Goal: Task Accomplishment & Management: Use online tool/utility

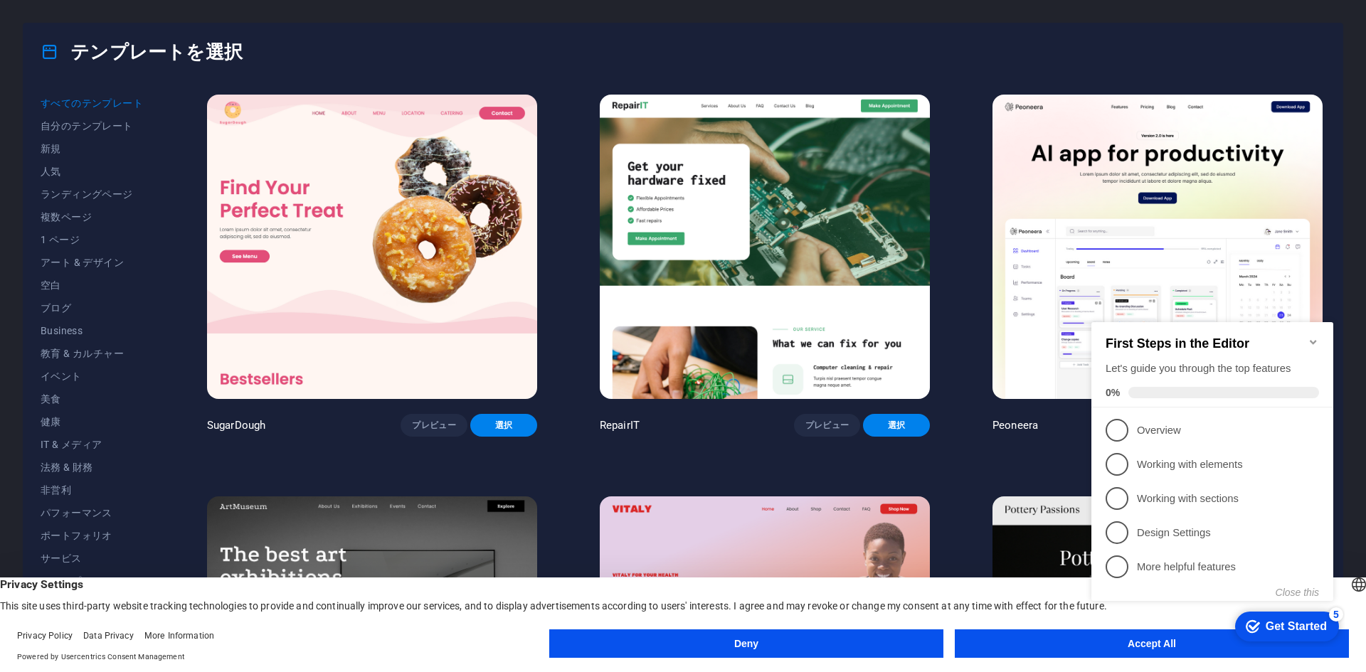
click div "checkmark Get Started 5 First Steps in the Editor Let's guide you through the t…"
click at [1311, 336] on icon "Minimize checklist" at bounding box center [1312, 341] width 11 height 11
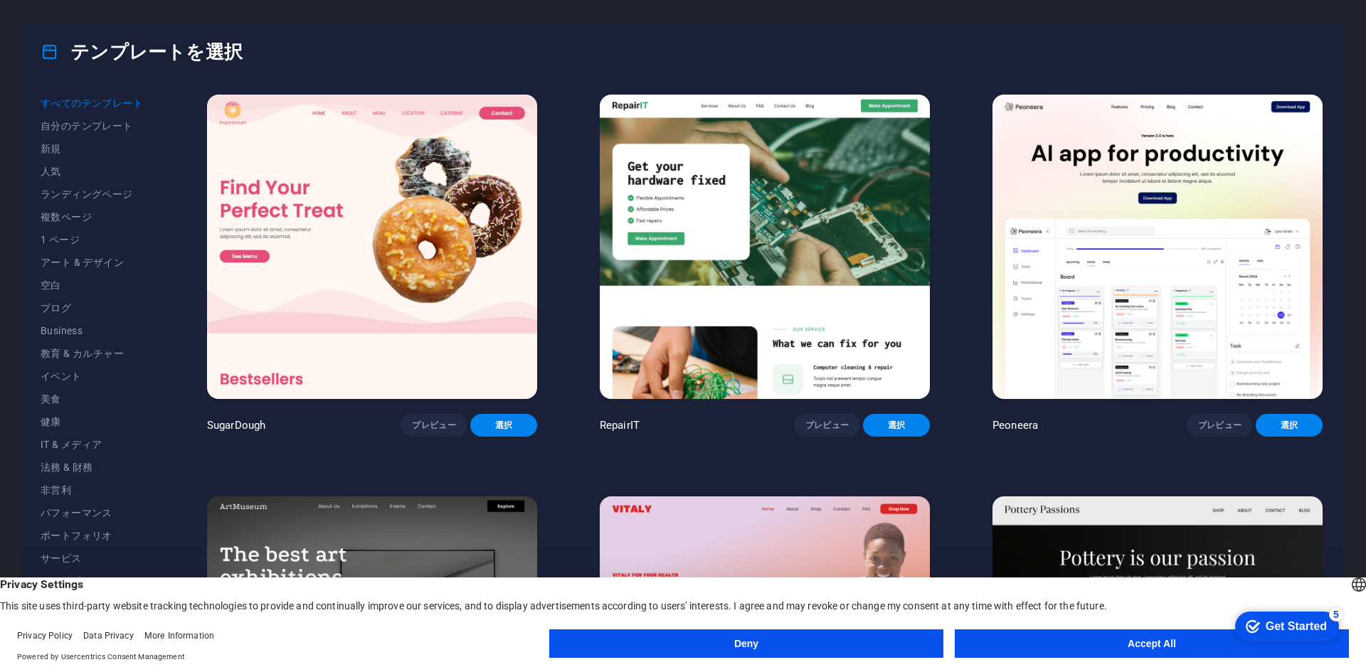
click at [1349, 582] on div "English Deutsch" at bounding box center [1359, 586] width 20 height 23
click at [1210, 617] on li "Deutsch" at bounding box center [1280, 634] width 159 height 34
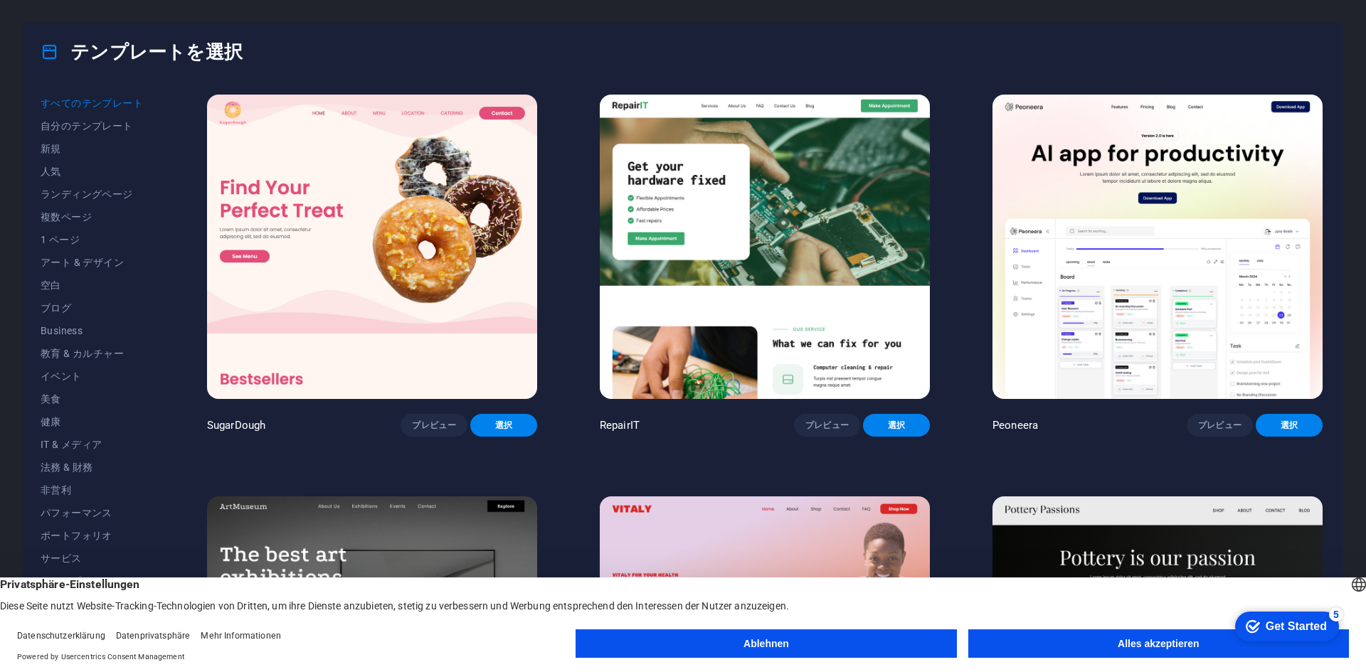
click at [1349, 585] on div "Deutsch English" at bounding box center [1359, 586] width 20 height 23
click at [1211, 617] on li "English" at bounding box center [1280, 634] width 159 height 34
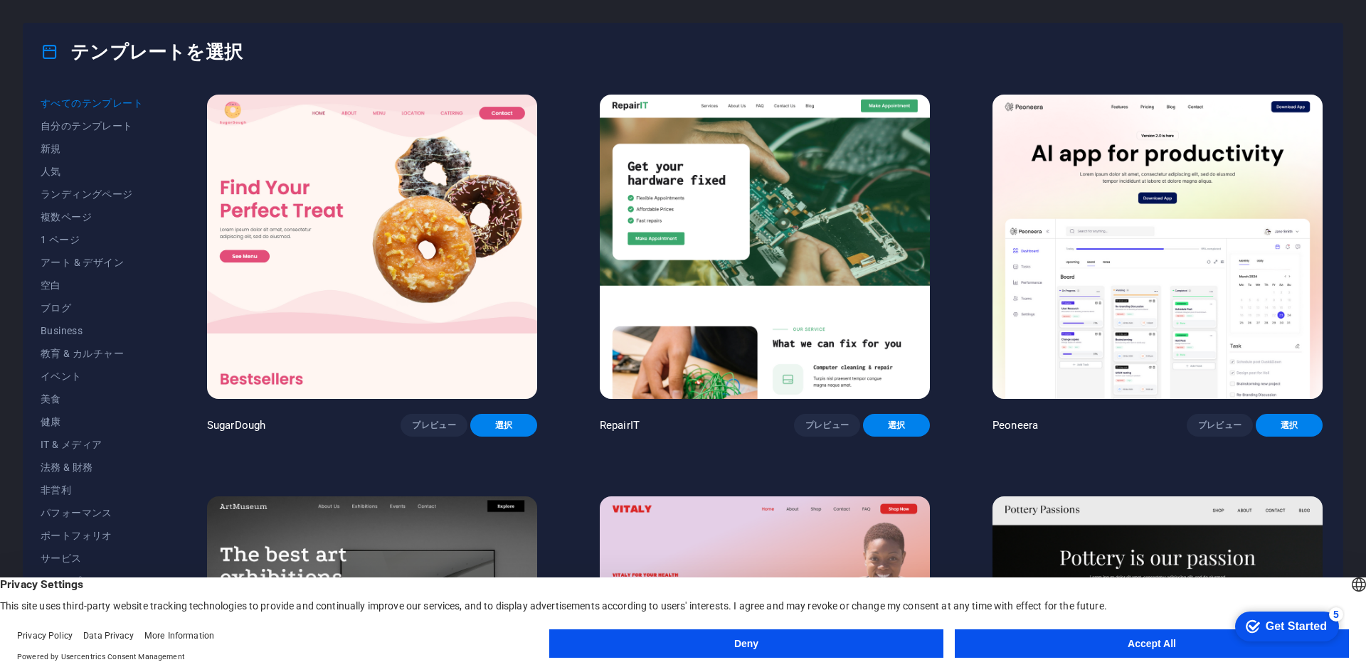
click at [1349, 582] on div "English Deutsch" at bounding box center [1359, 586] width 20 height 23
click at [1173, 578] on span "Privacy Settings" at bounding box center [683, 585] width 1366 height 14
click at [1280, 624] on div "Get Started" at bounding box center [1295, 626] width 61 height 13
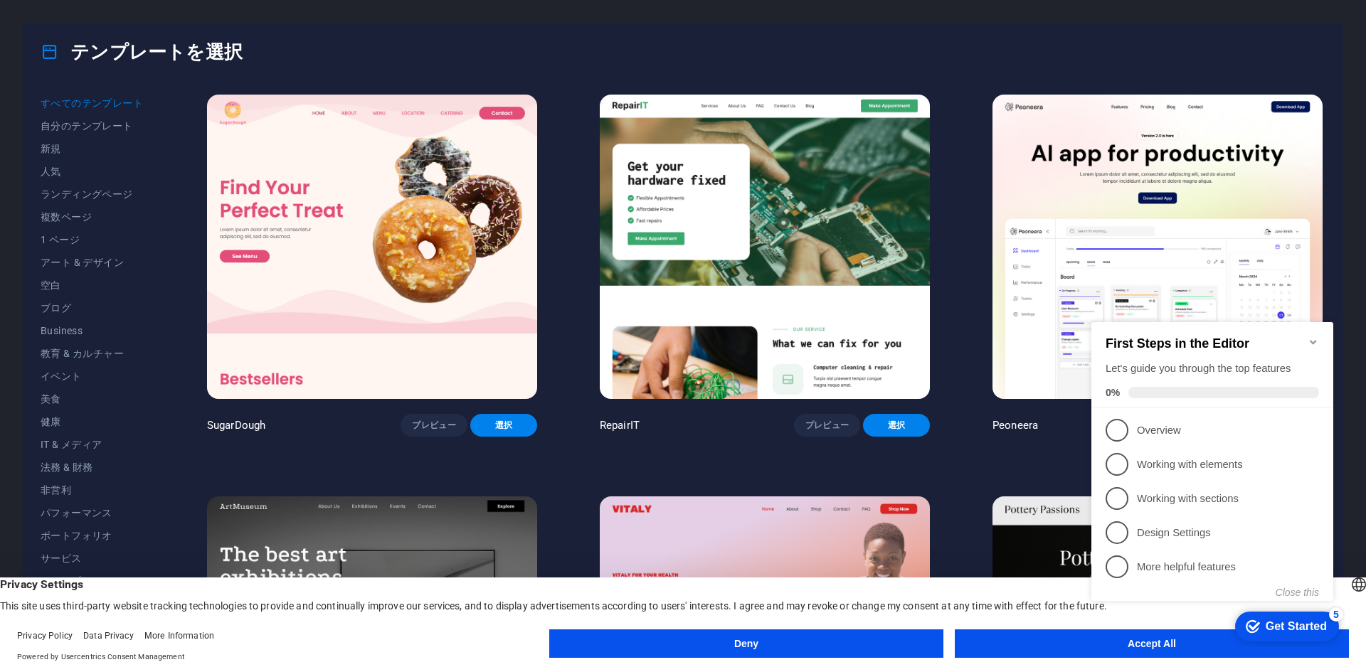
click at [1312, 341] on h2 "First Steps in the Editor" at bounding box center [1211, 343] width 213 height 15
click at [1313, 339] on icon "Minimize checklist" at bounding box center [1312, 341] width 11 height 11
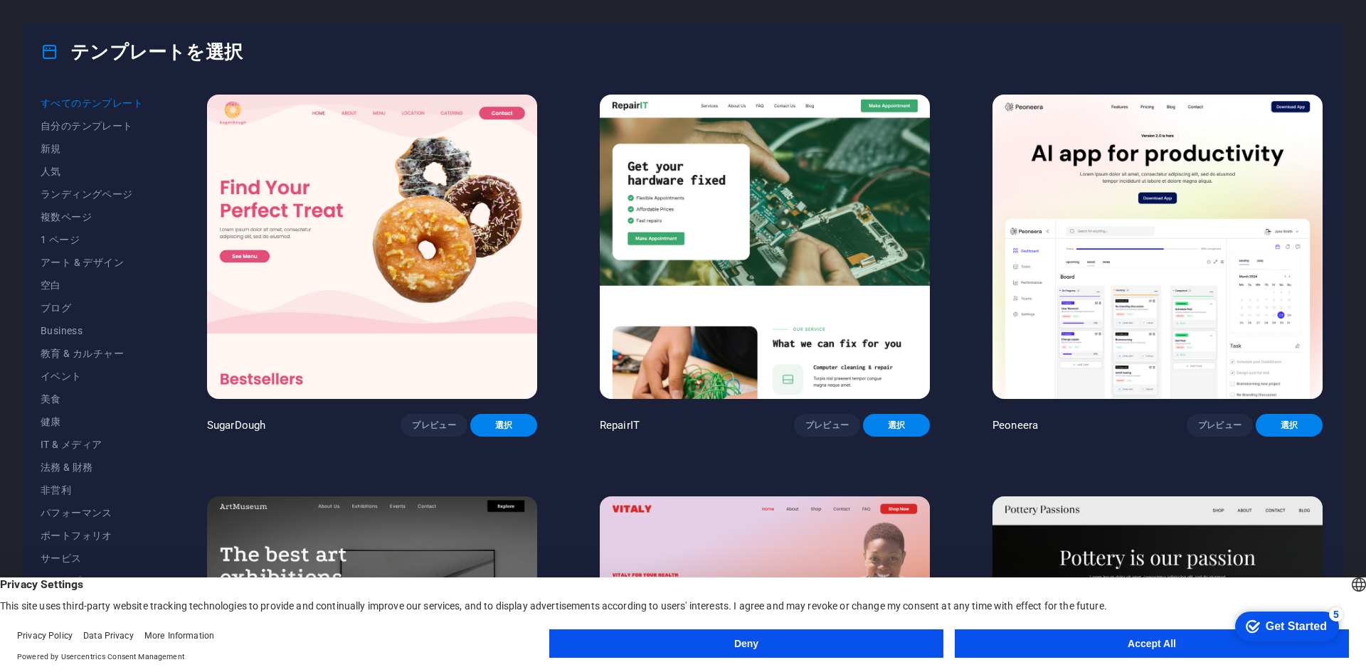
drag, startPoint x: 30, startPoint y: 583, endPoint x: 130, endPoint y: 590, distance: 100.5
click at [130, 590] on span "Privacy Settings" at bounding box center [683, 585] width 1366 height 14
drag, startPoint x: 111, startPoint y: 605, endPoint x: 129, endPoint y: 607, distance: 18.6
click at [129, 607] on div "Privacy Settings This site uses third-party website tracking technologies to pr…" at bounding box center [683, 595] width 1366 height 35
drag, startPoint x: 21, startPoint y: 580, endPoint x: 146, endPoint y: 610, distance: 128.7
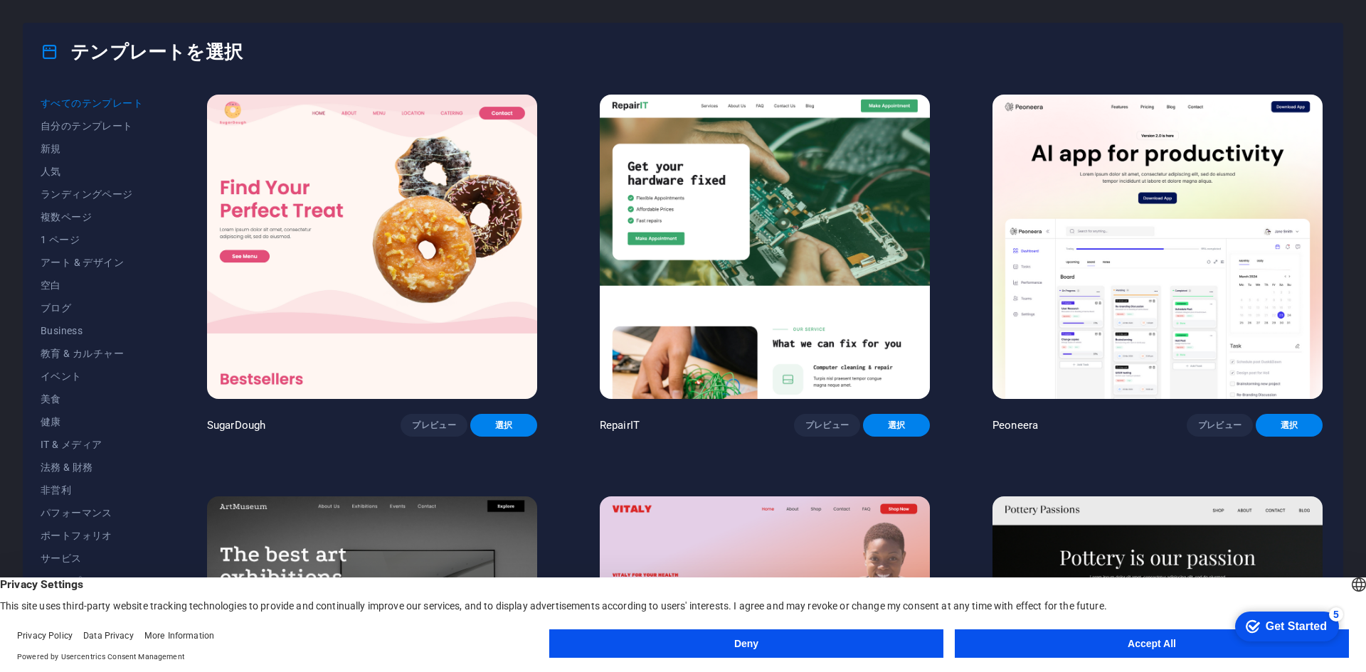
click at [146, 610] on div "Privacy Settings This site uses third-party website tracking technologies to pr…" at bounding box center [683, 595] width 1366 height 35
click at [1021, 642] on button "Accept All" at bounding box center [1152, 644] width 394 height 28
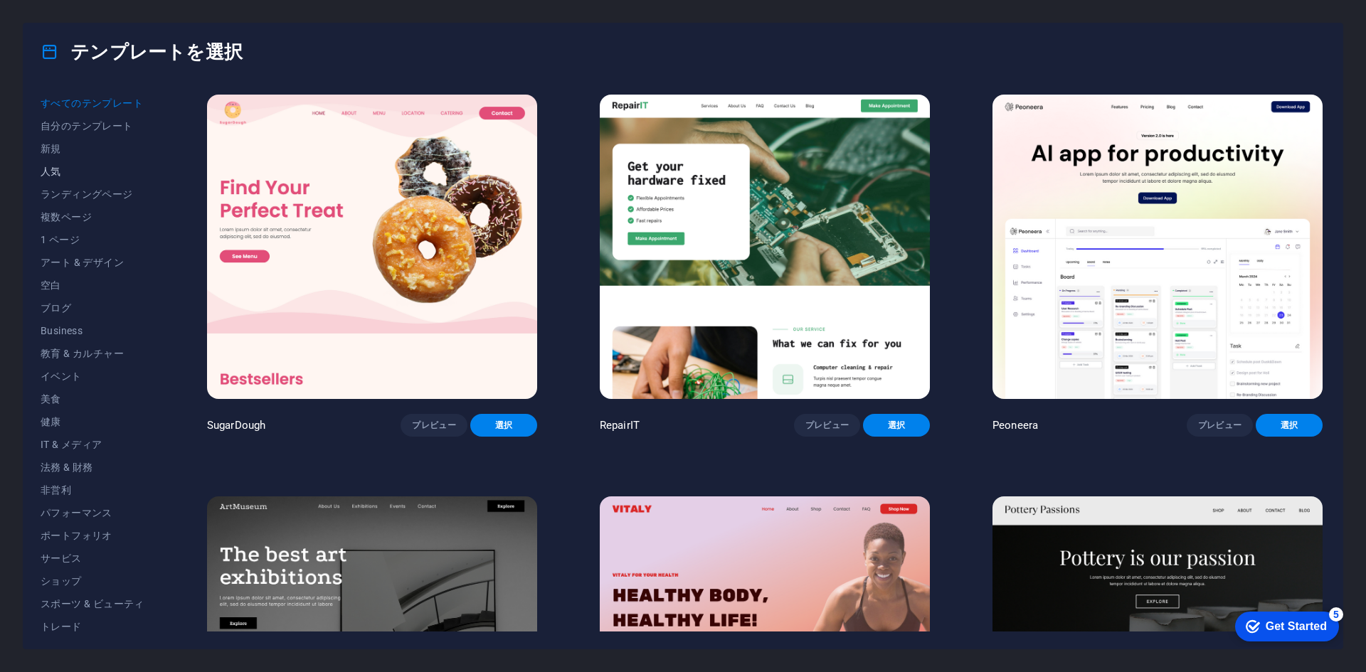
click at [68, 177] on button "人気" at bounding box center [93, 171] width 104 height 23
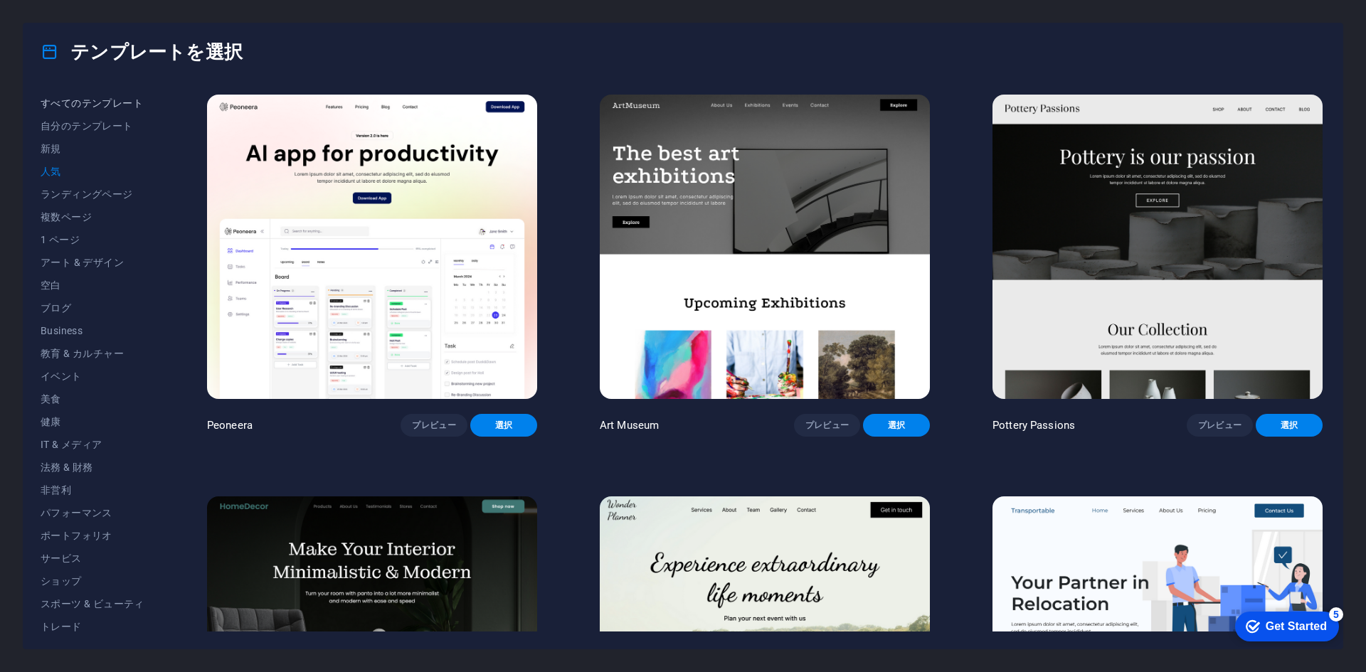
click at [63, 106] on span "すべてのテンプレート" at bounding box center [93, 102] width 104 height 11
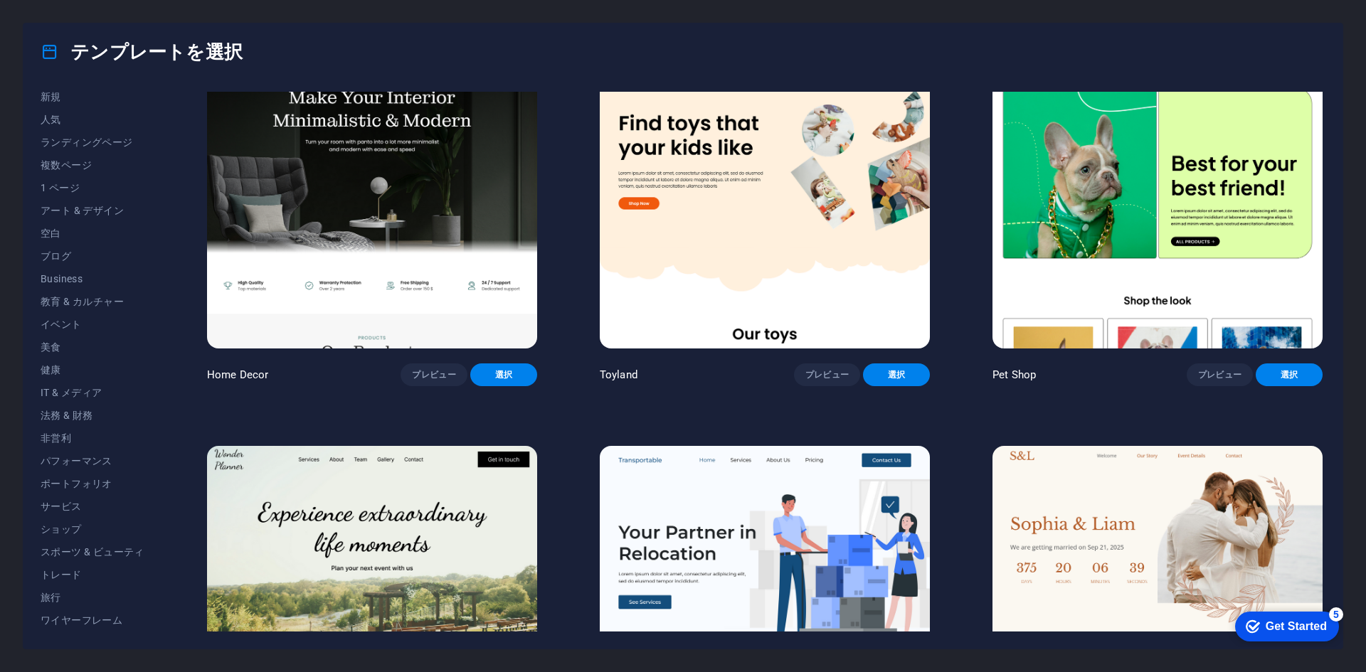
scroll to position [569, 0]
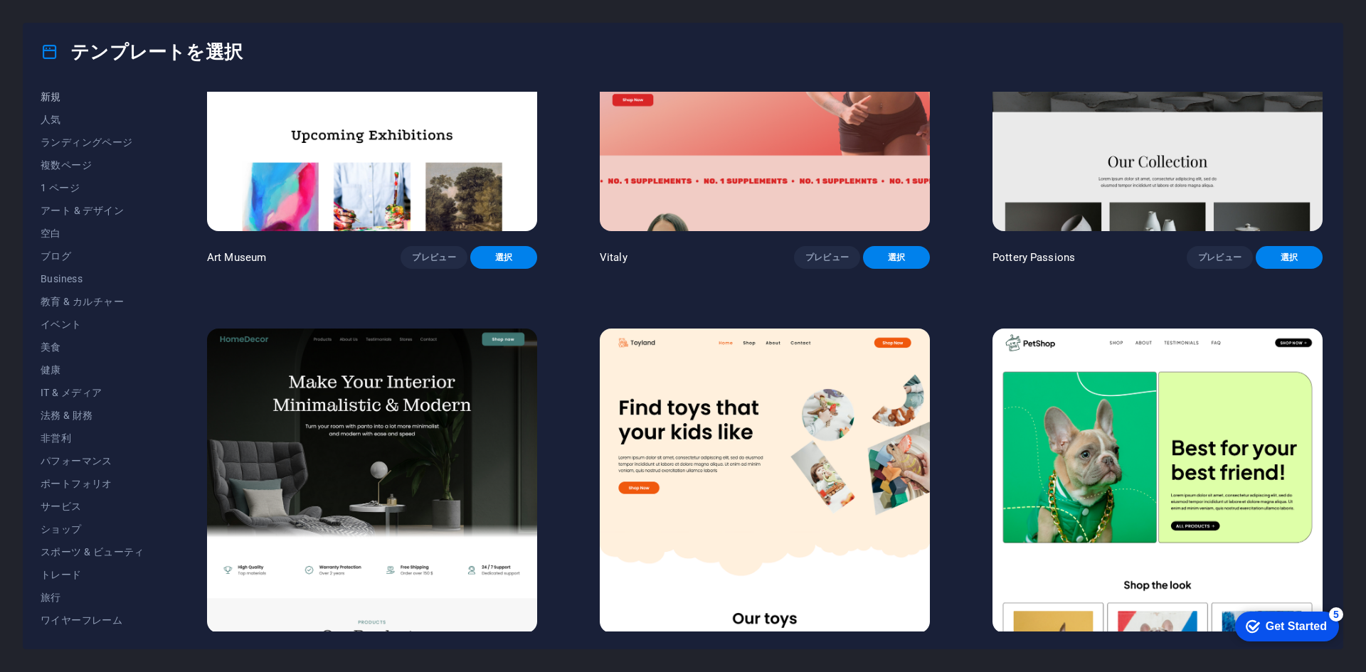
click at [53, 95] on span "新規" at bounding box center [93, 96] width 104 height 11
click at [53, 122] on span "人気" at bounding box center [93, 119] width 104 height 11
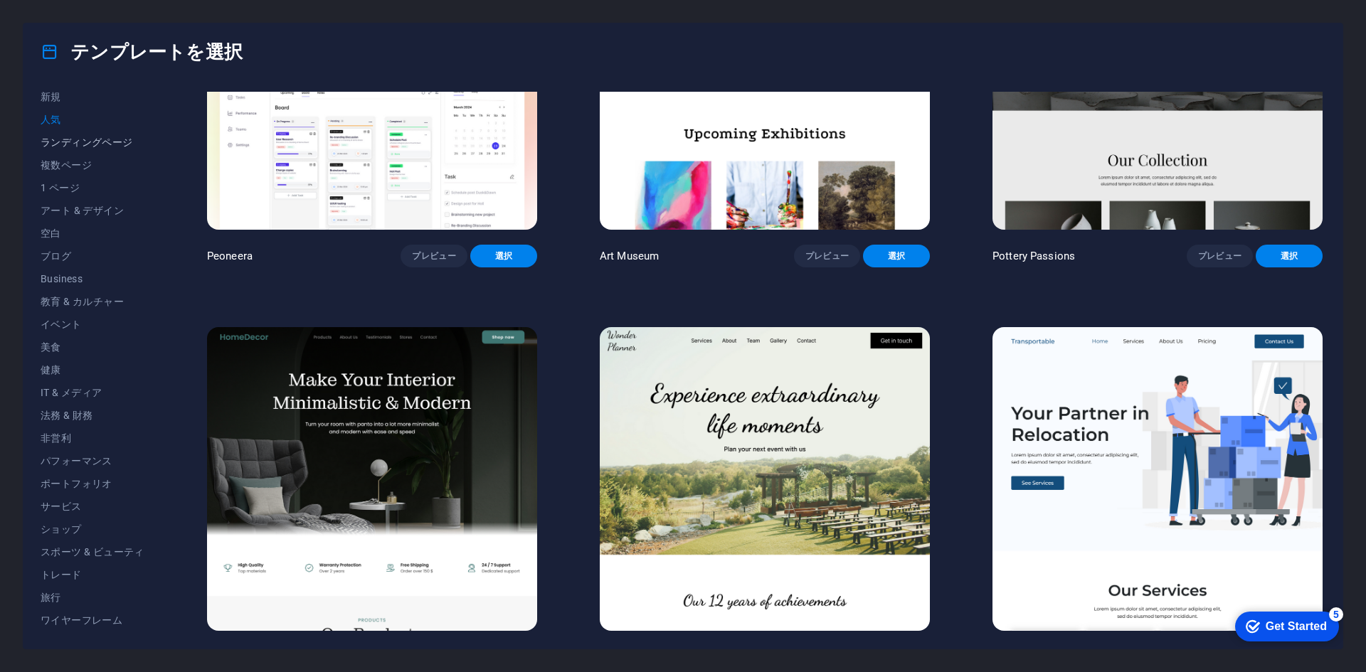
click at [74, 147] on span "ランディングページ" at bounding box center [93, 142] width 104 height 11
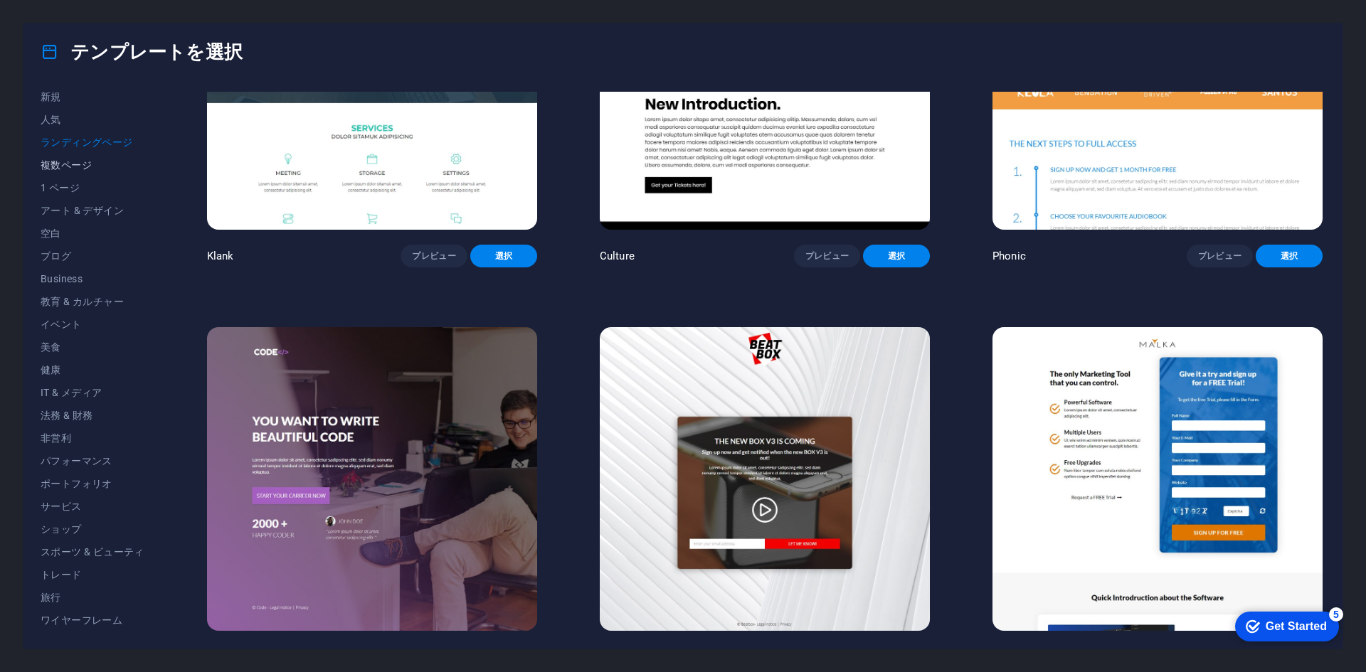
click at [73, 166] on span "複数ページ" at bounding box center [93, 164] width 104 height 11
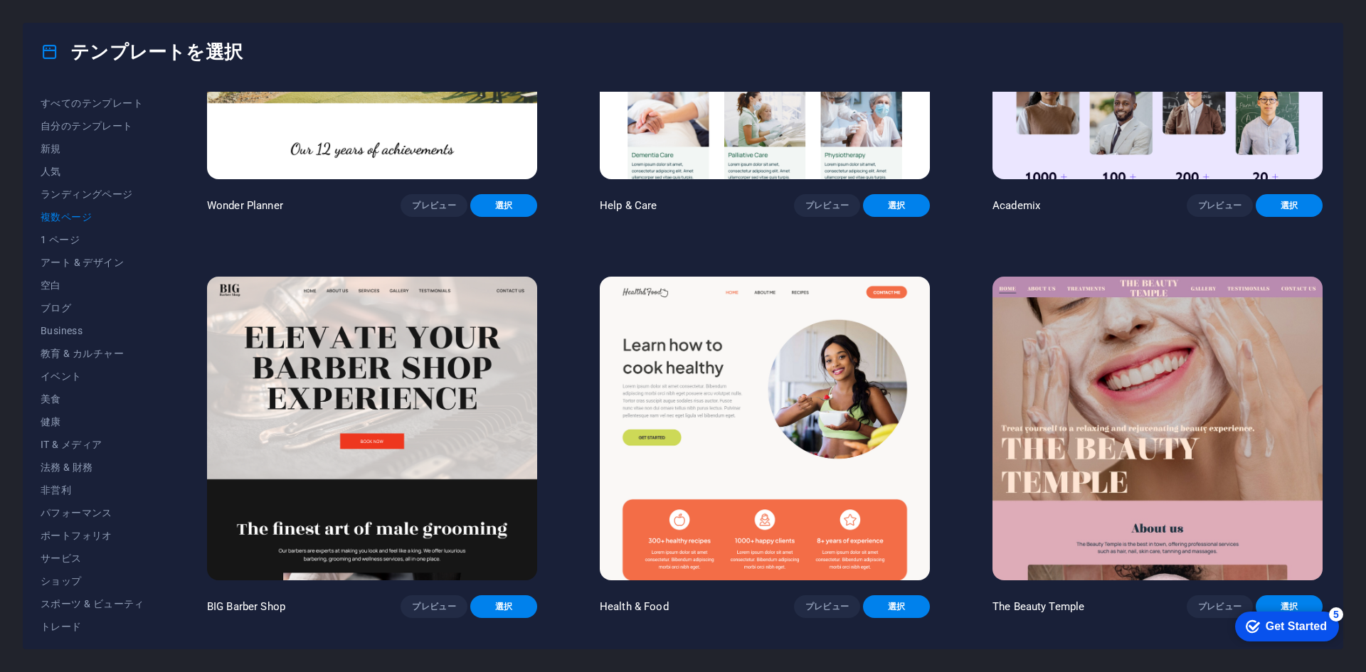
scroll to position [1236, 0]
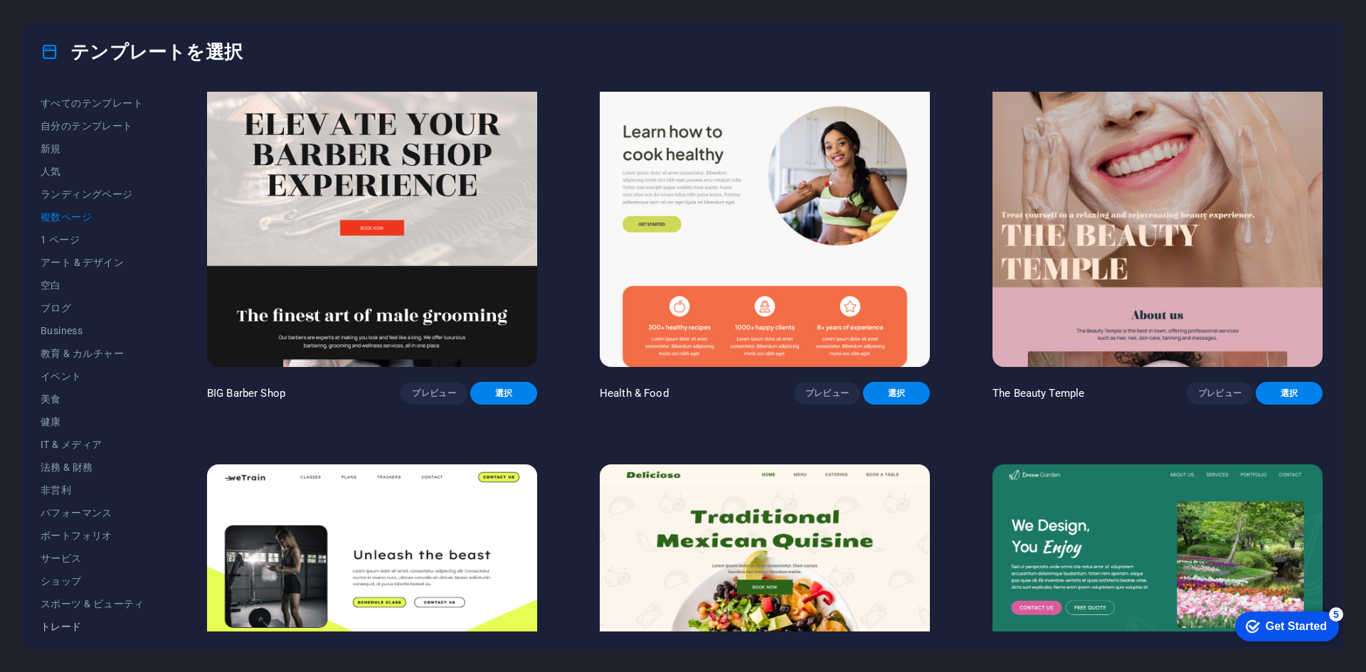
click at [70, 627] on span "トレード" at bounding box center [93, 626] width 104 height 11
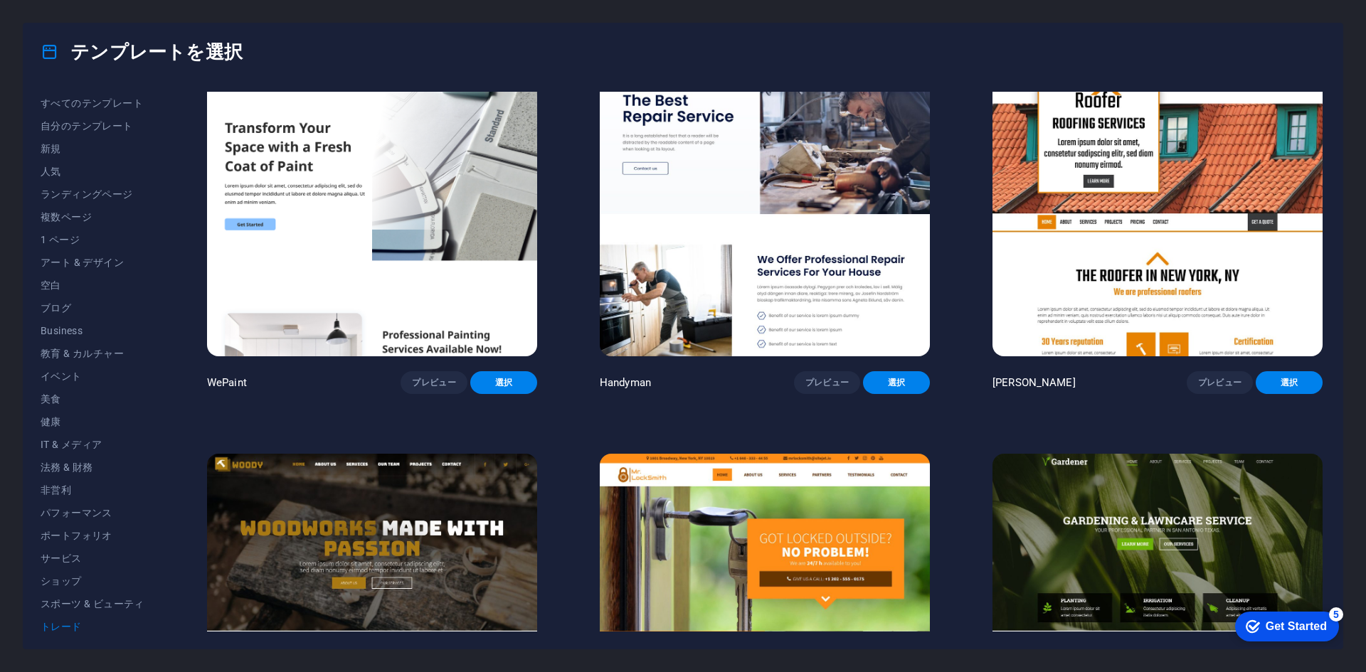
scroll to position [0, 0]
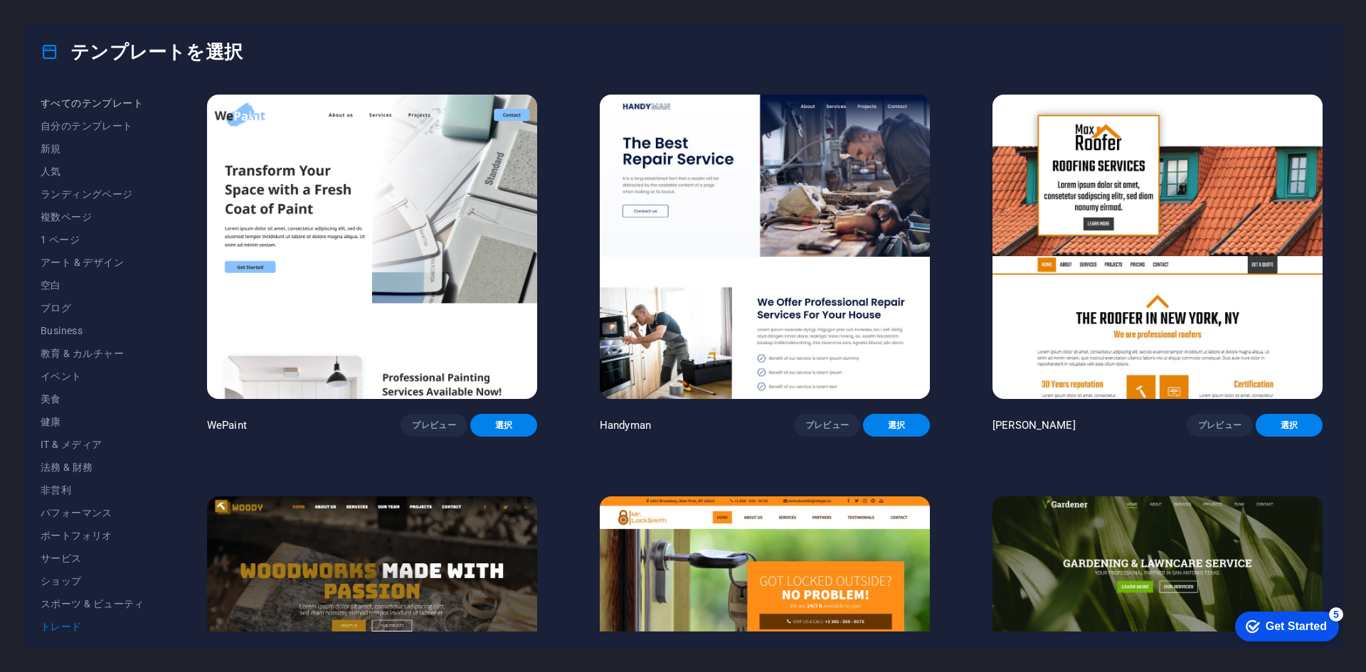
click at [63, 104] on span "すべてのテンプレート" at bounding box center [93, 102] width 104 height 11
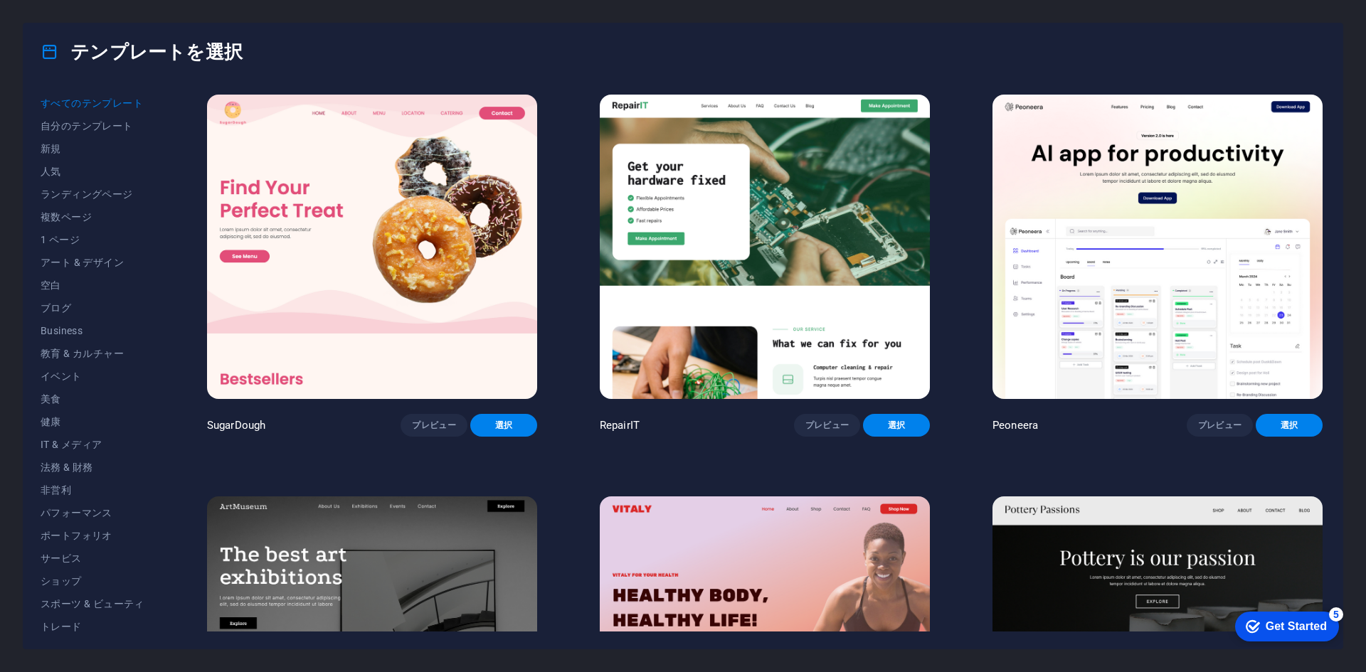
scroll to position [2059, 0]
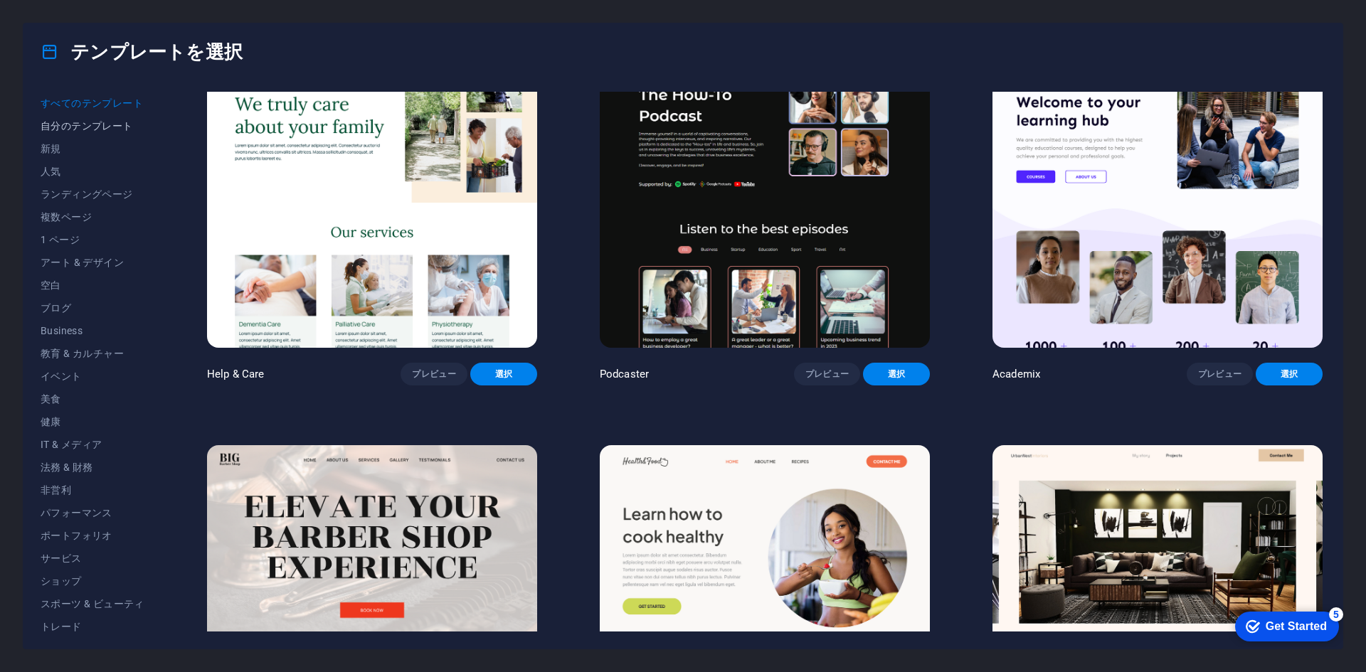
click at [72, 129] on span "自分のテンプレート" at bounding box center [93, 125] width 104 height 11
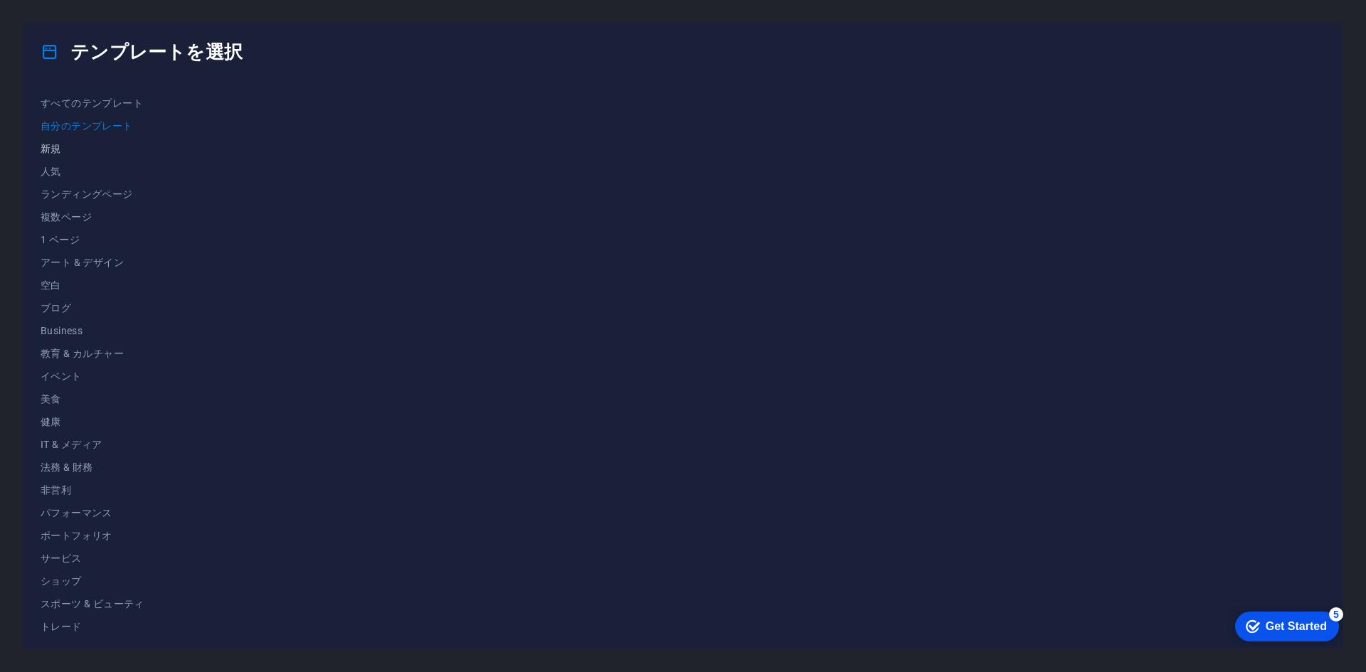
click at [74, 156] on button "新規" at bounding box center [93, 148] width 104 height 23
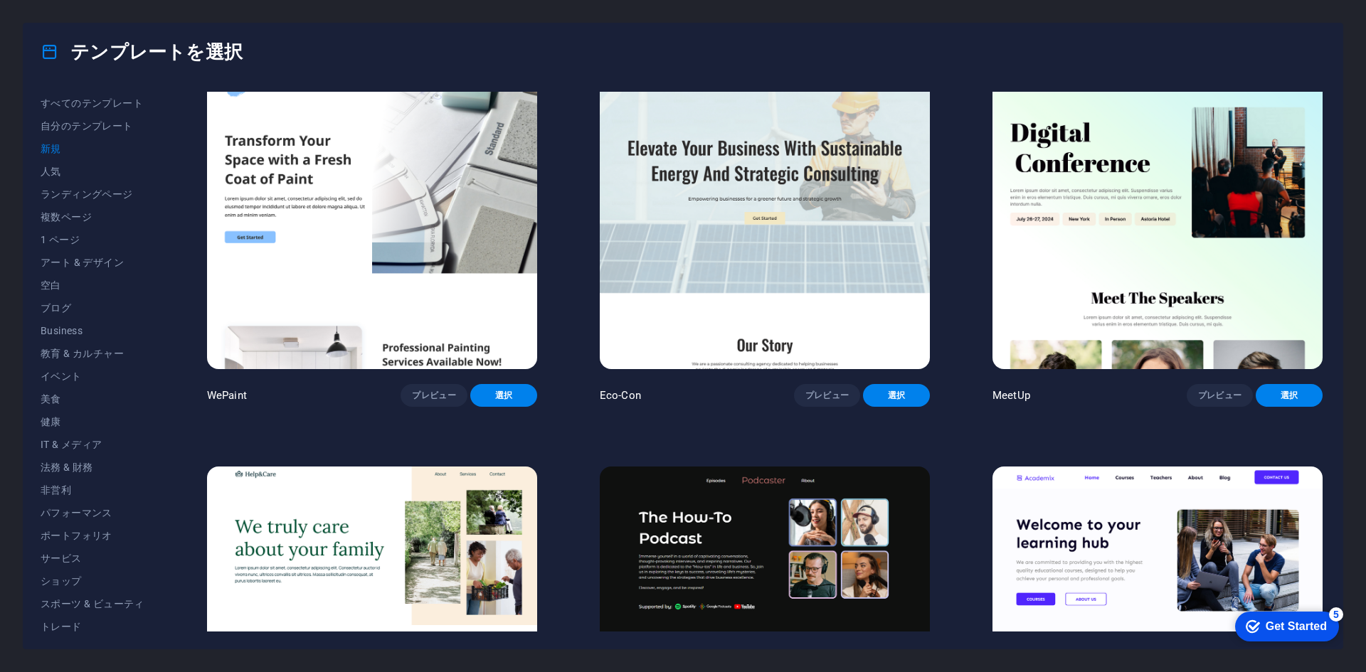
scroll to position [1800, 0]
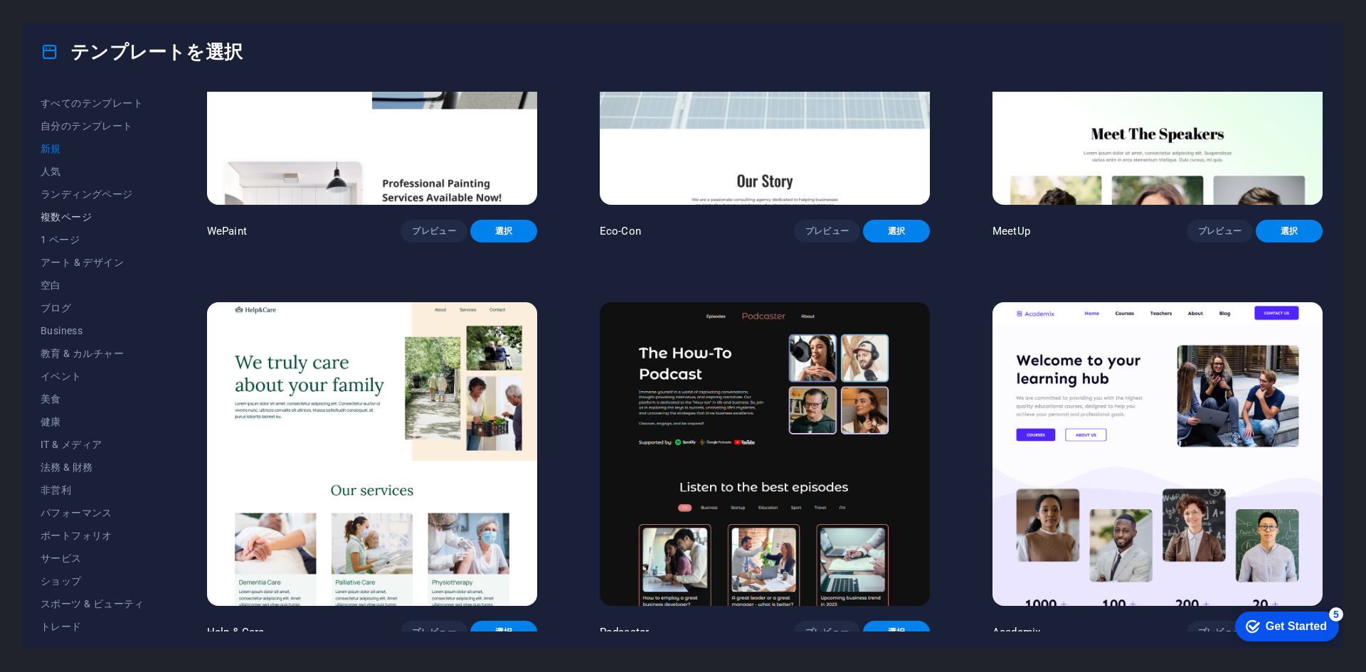
click at [62, 218] on span "複数ページ" at bounding box center [93, 216] width 104 height 11
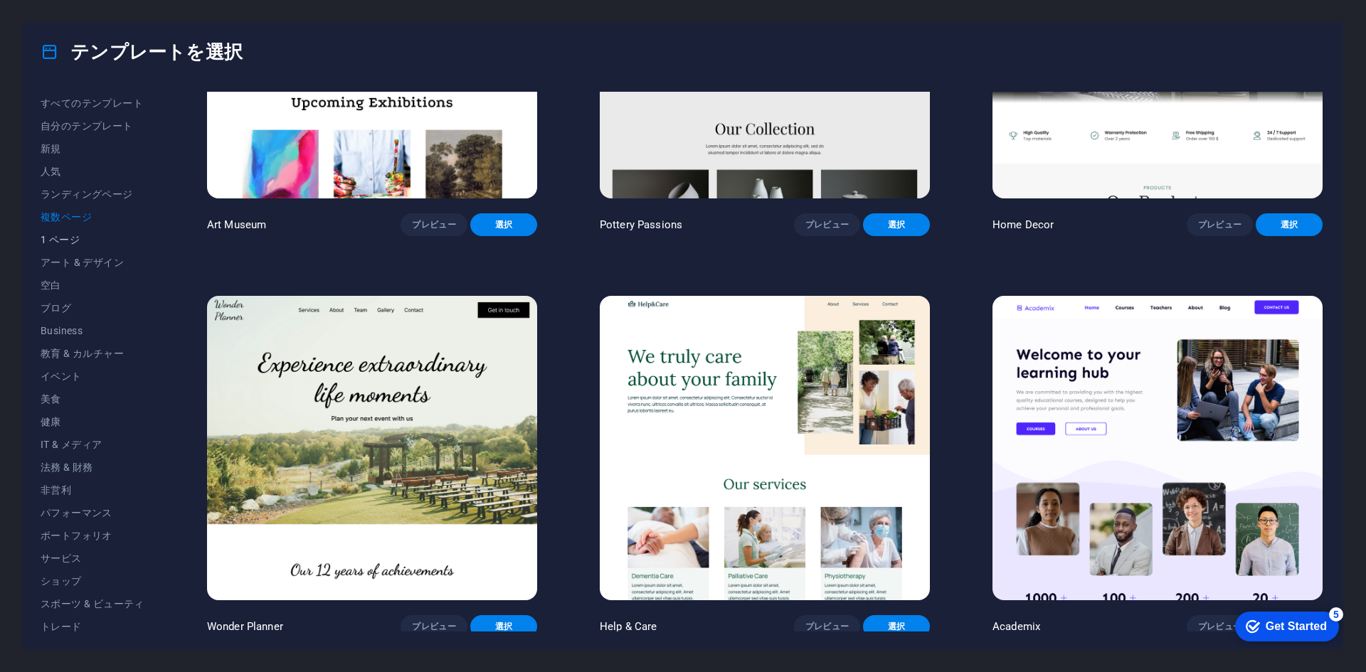
click at [65, 243] on span "1 ページ" at bounding box center [93, 239] width 104 height 11
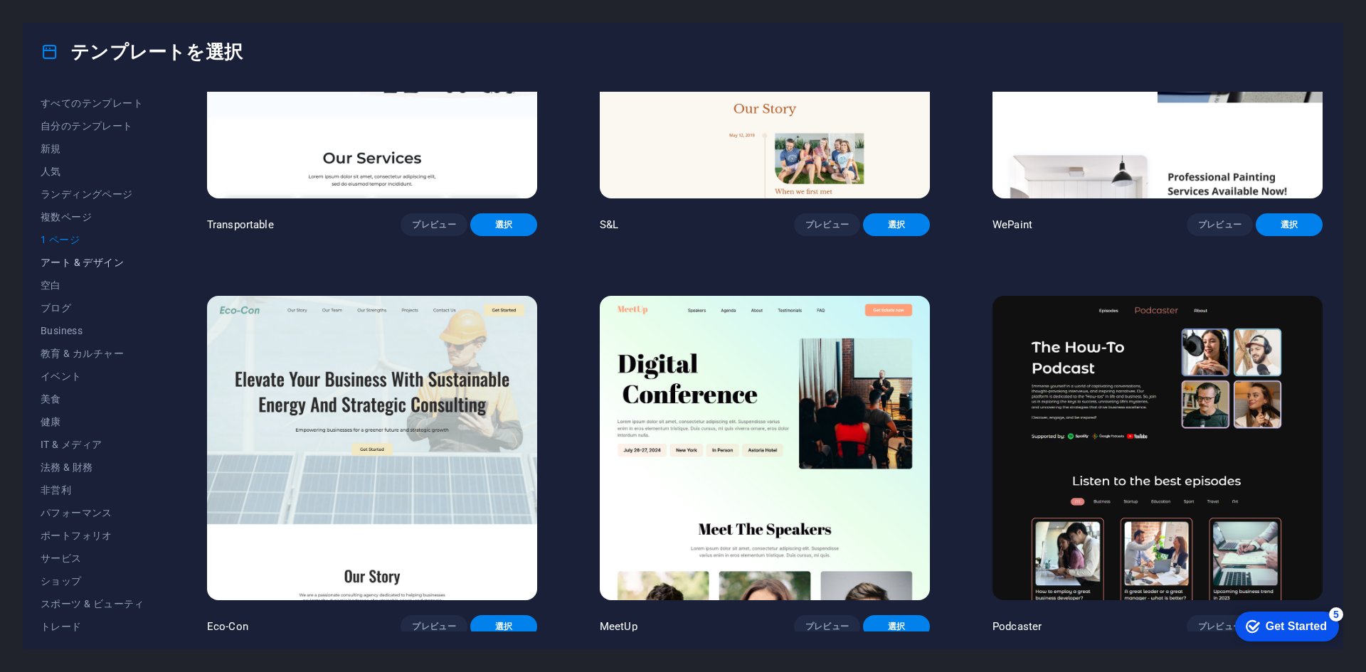
click at [72, 270] on button "アート & デザイン" at bounding box center [93, 262] width 104 height 23
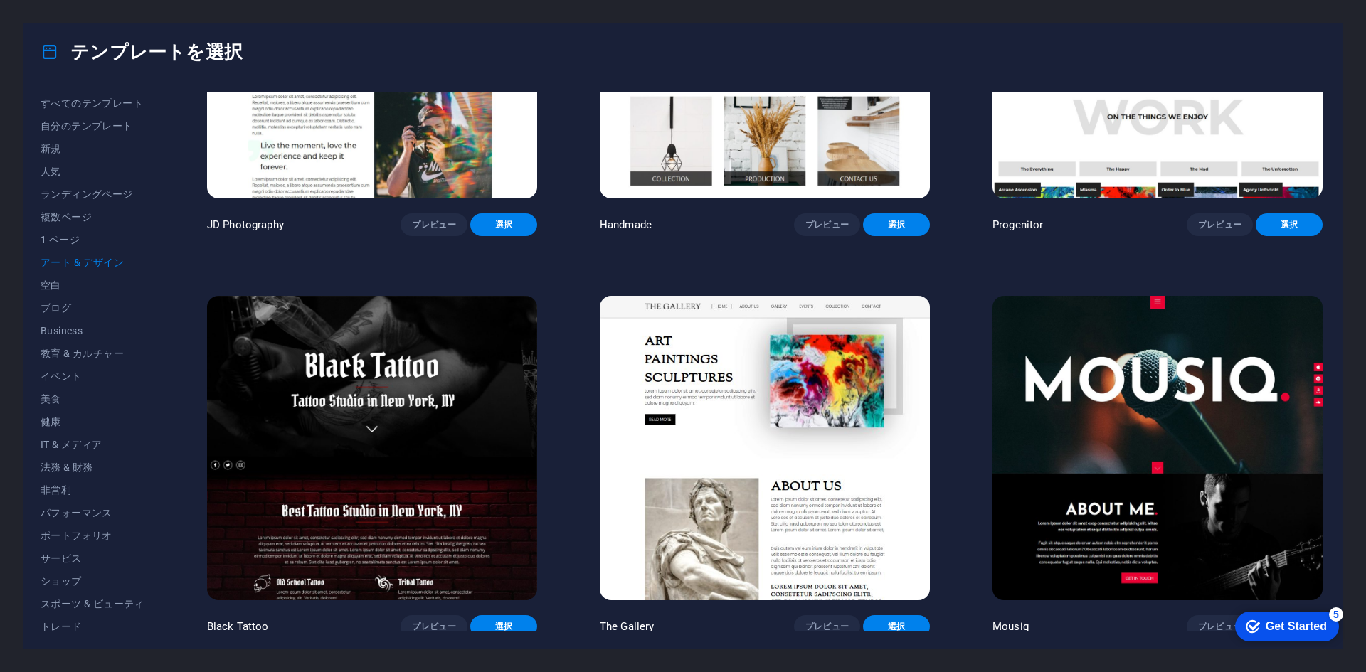
scroll to position [886, 0]
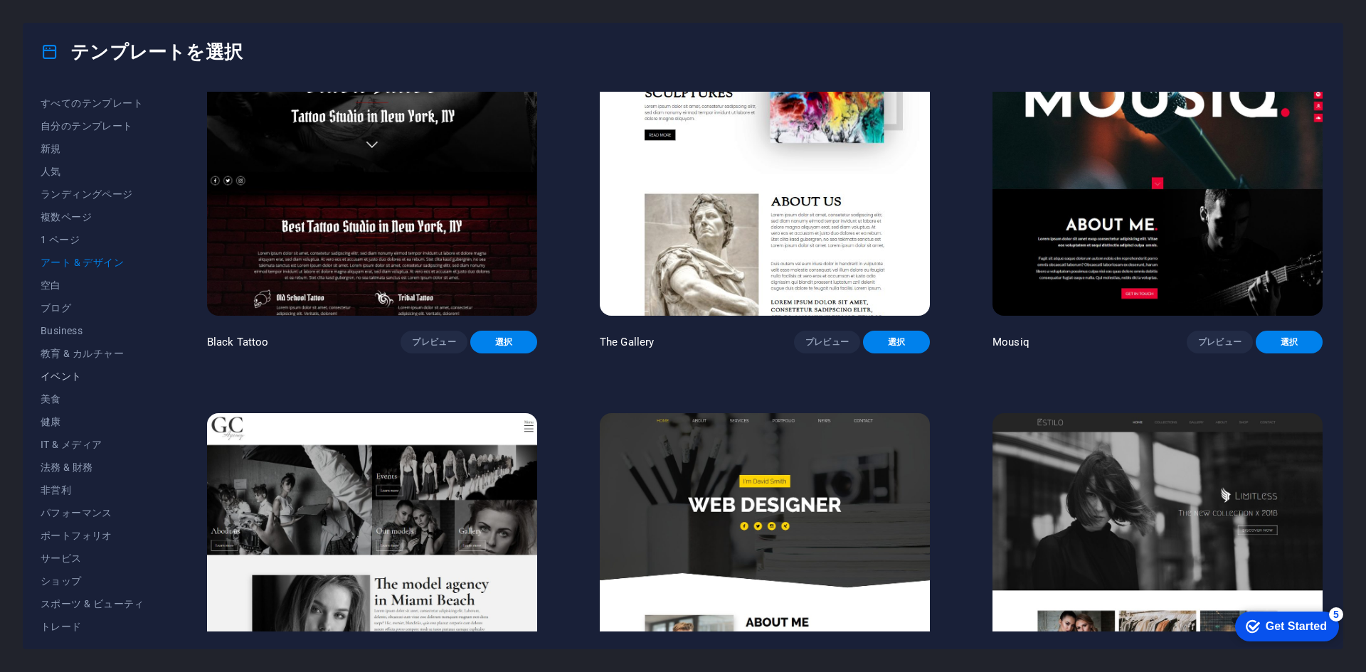
click at [73, 380] on span "イベント" at bounding box center [93, 376] width 104 height 11
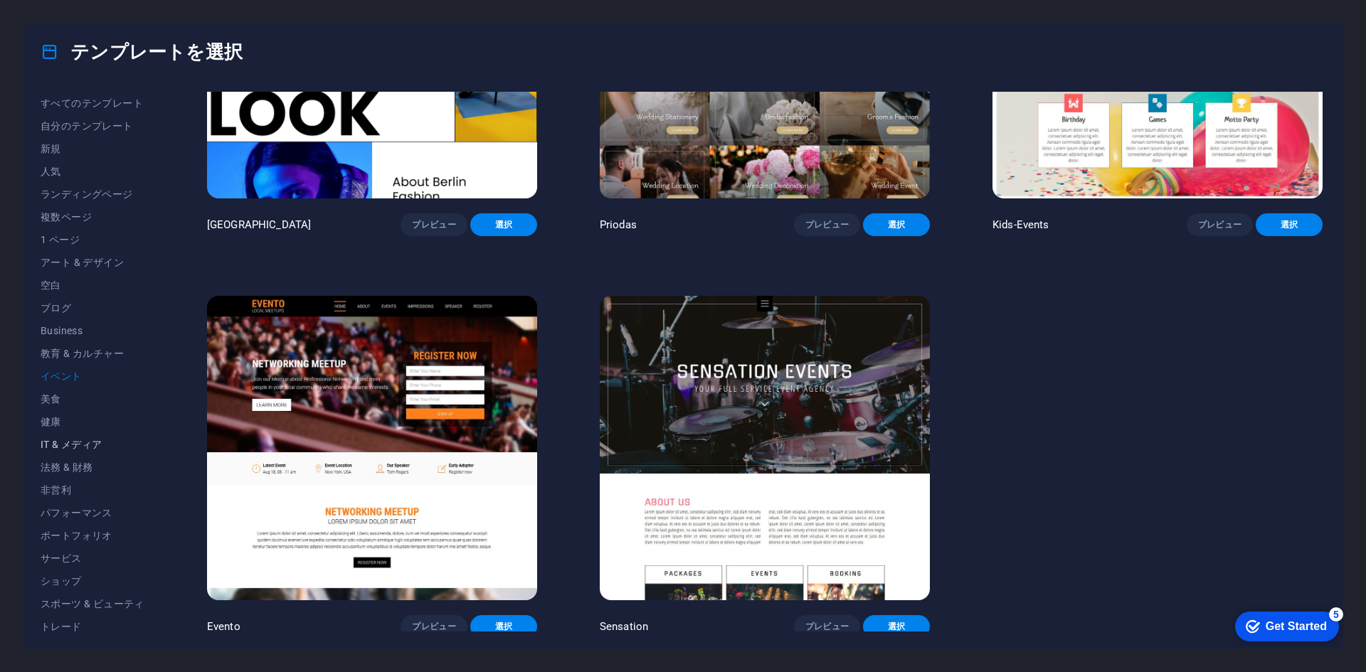
click at [92, 447] on span "IT & メディア" at bounding box center [93, 444] width 104 height 11
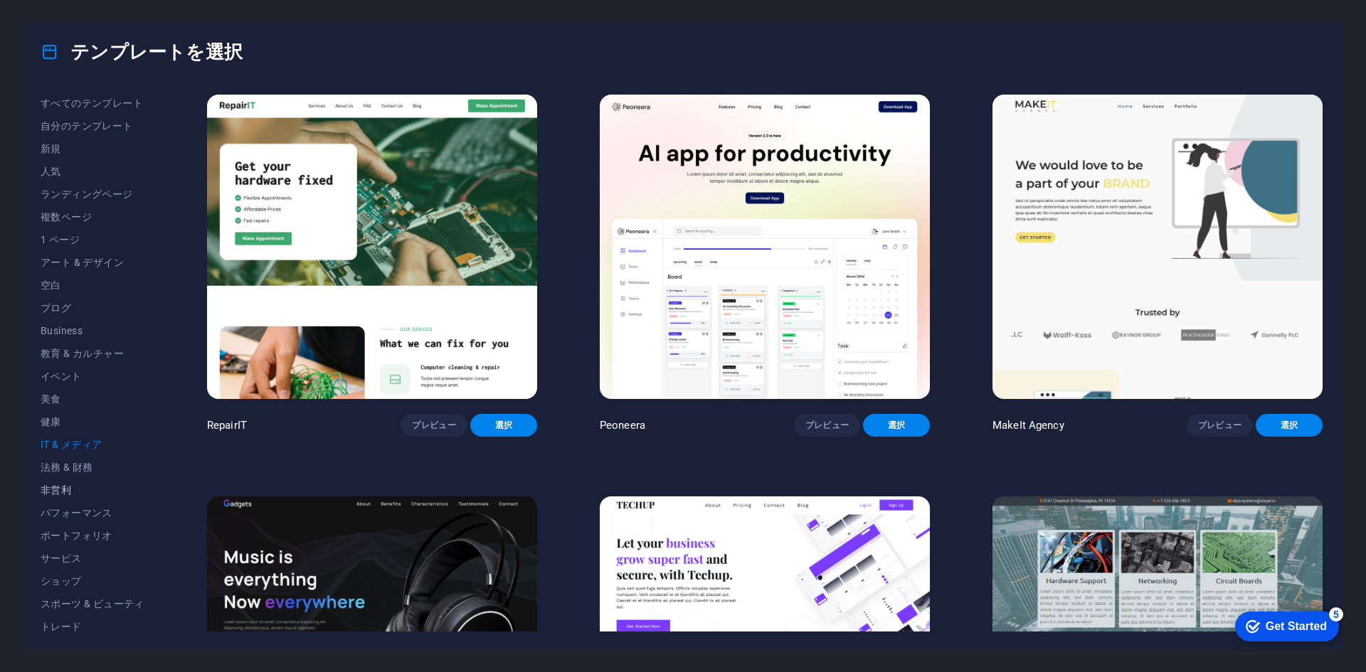
scroll to position [52, 0]
click at [82, 494] on button "ポートフォリオ" at bounding box center [93, 483] width 104 height 23
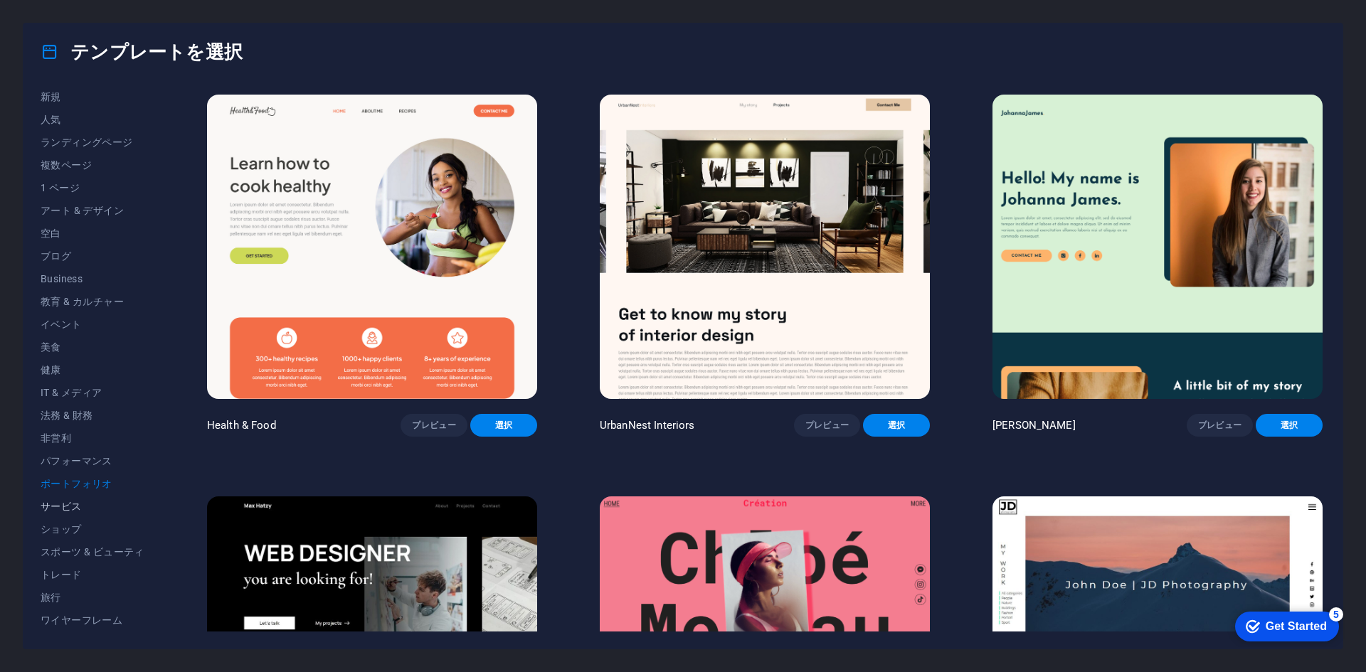
click at [80, 506] on span "サービス" at bounding box center [93, 506] width 104 height 11
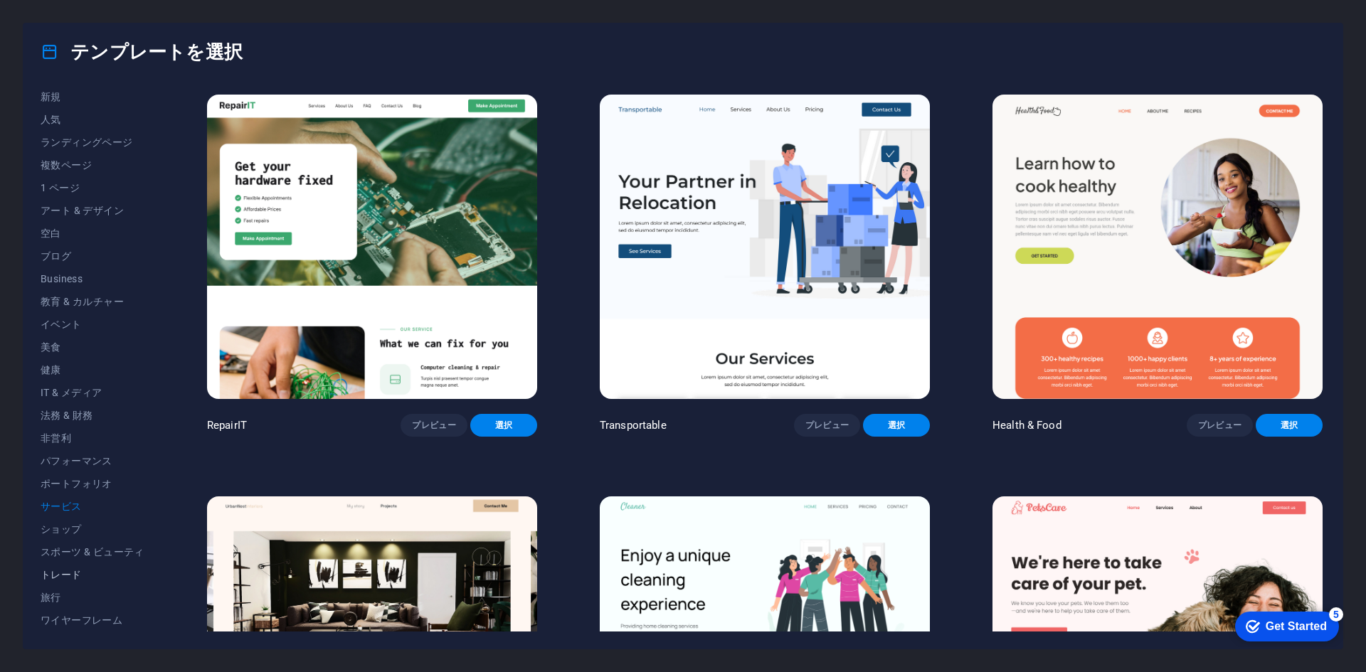
click at [85, 565] on button "トレード" at bounding box center [93, 574] width 104 height 23
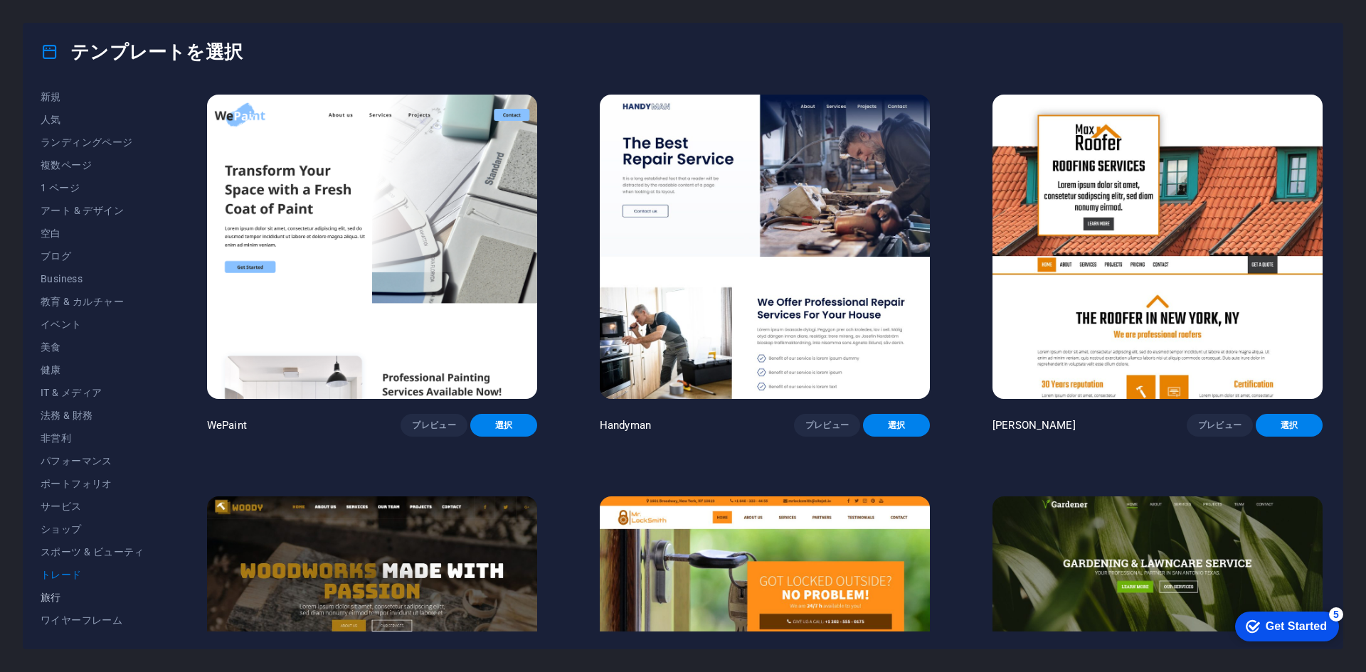
click at [80, 600] on span "旅行" at bounding box center [93, 597] width 104 height 11
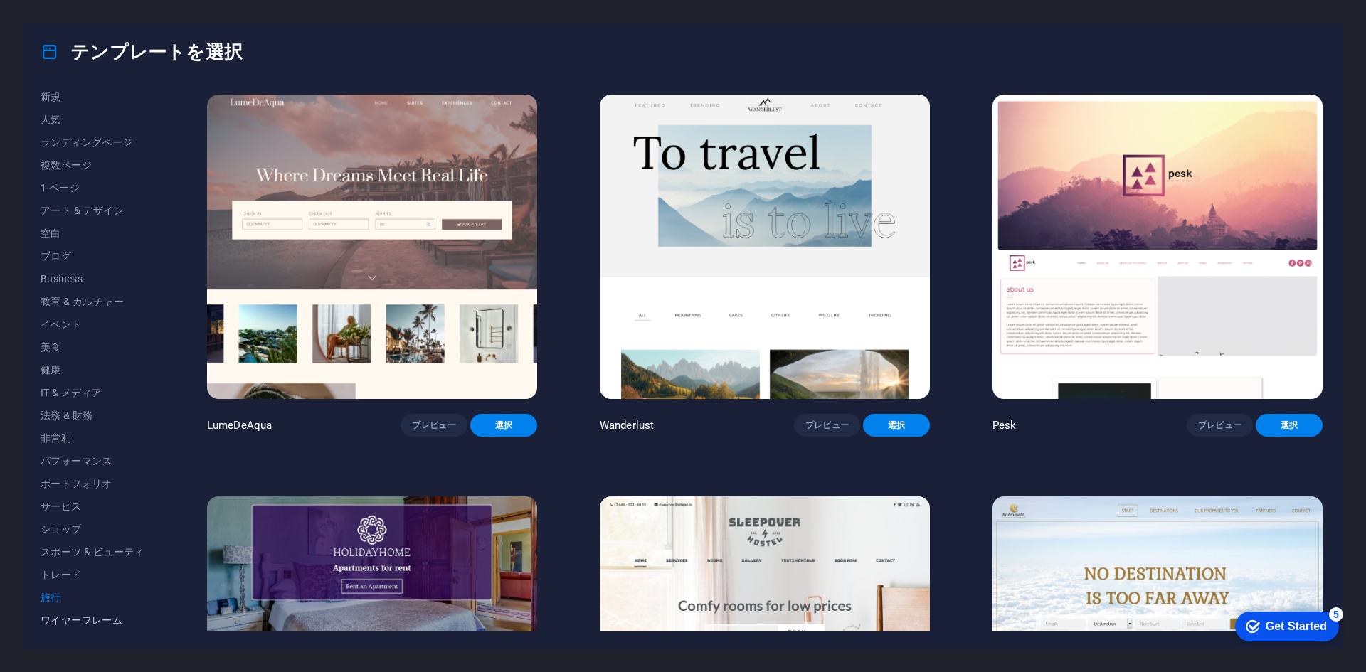
click at [78, 612] on button "ワイヤーフレーム" at bounding box center [93, 620] width 104 height 23
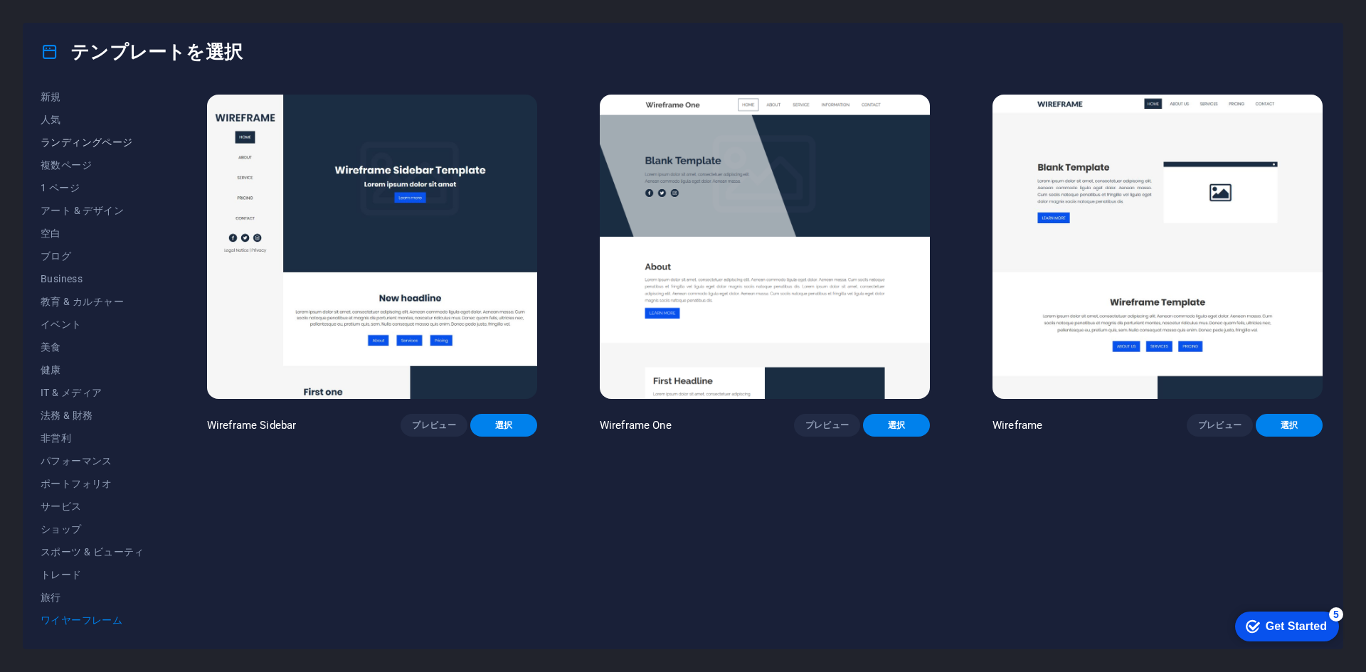
click at [63, 142] on span "ランディングページ" at bounding box center [93, 142] width 104 height 11
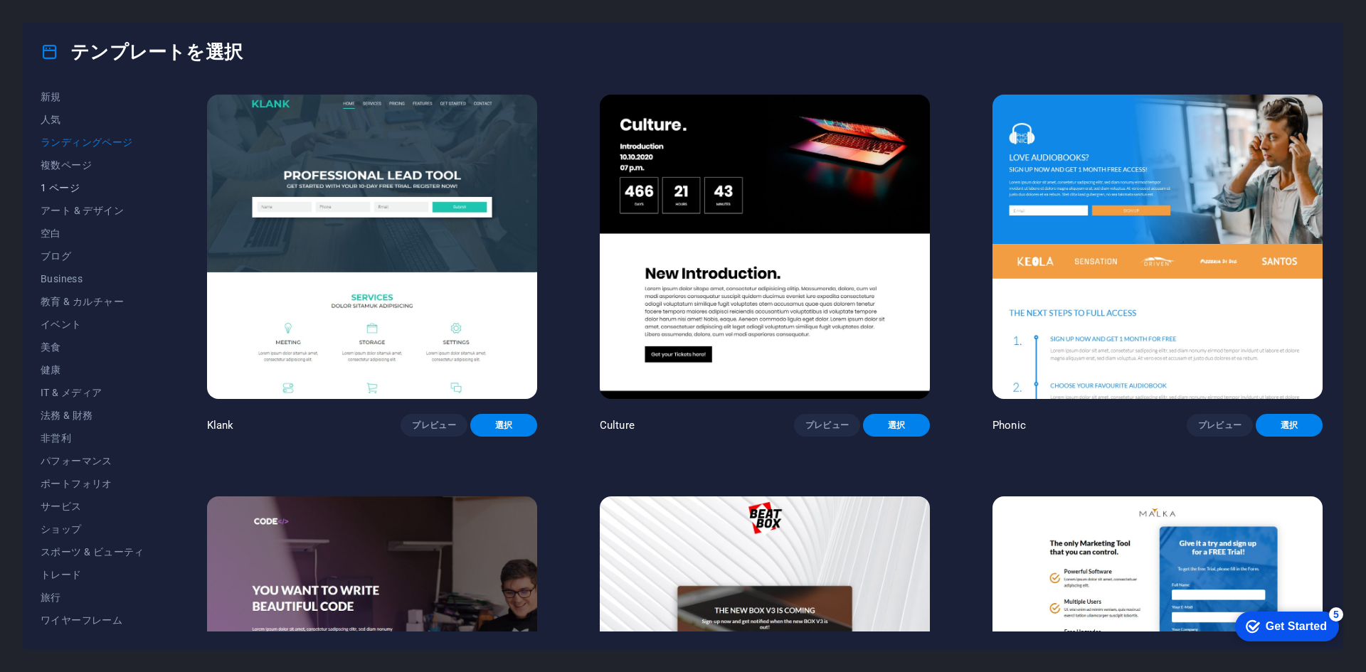
click at [68, 189] on span "1 ページ" at bounding box center [93, 187] width 104 height 11
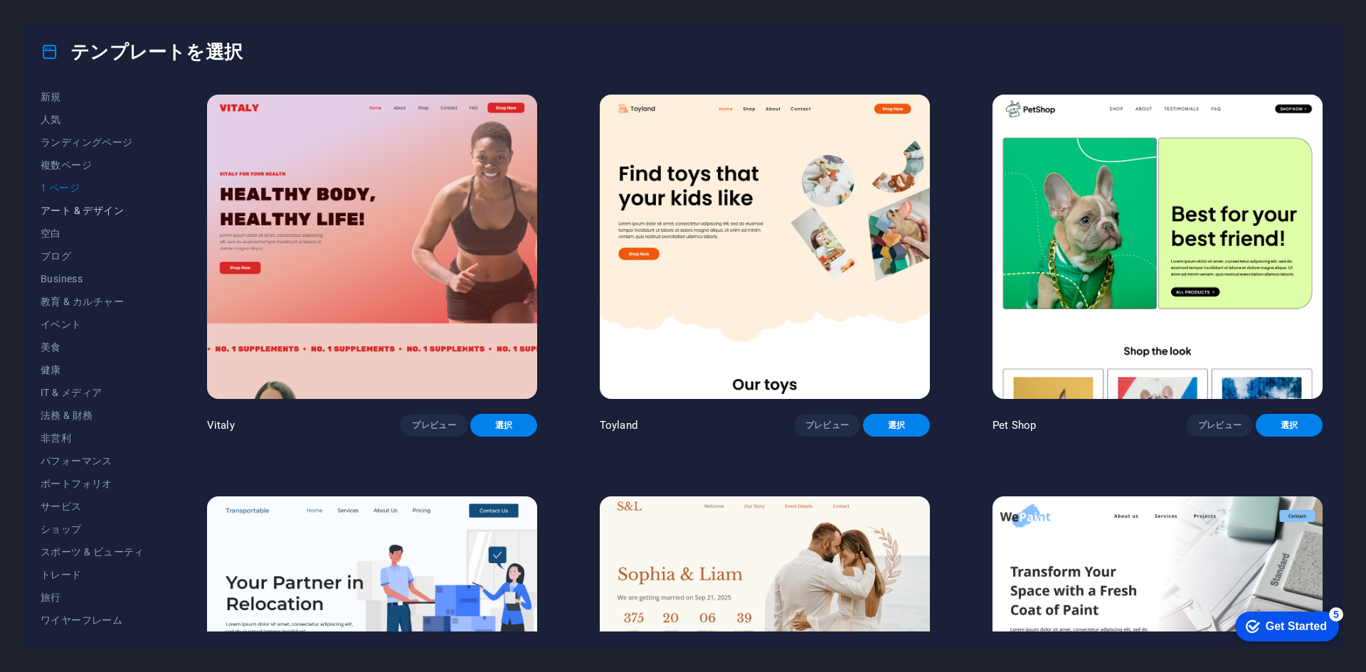
click at [76, 220] on button "アート & デザイン" at bounding box center [93, 210] width 104 height 23
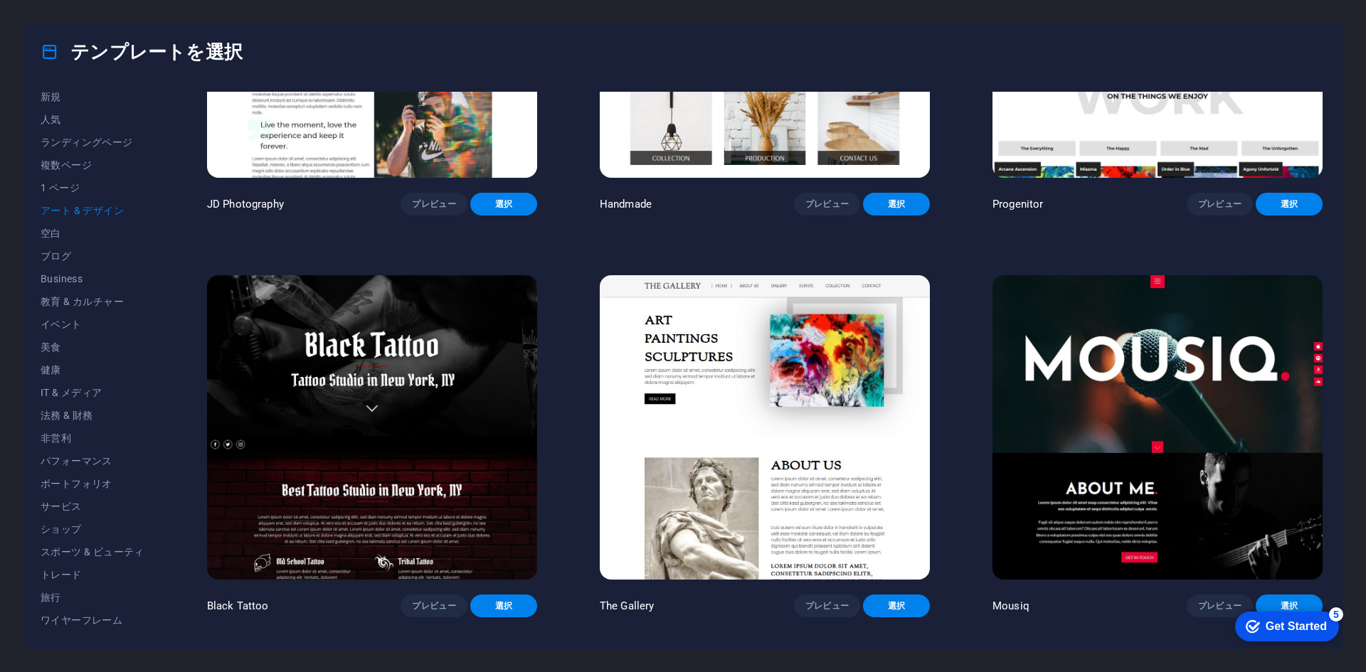
scroll to position [640, 0]
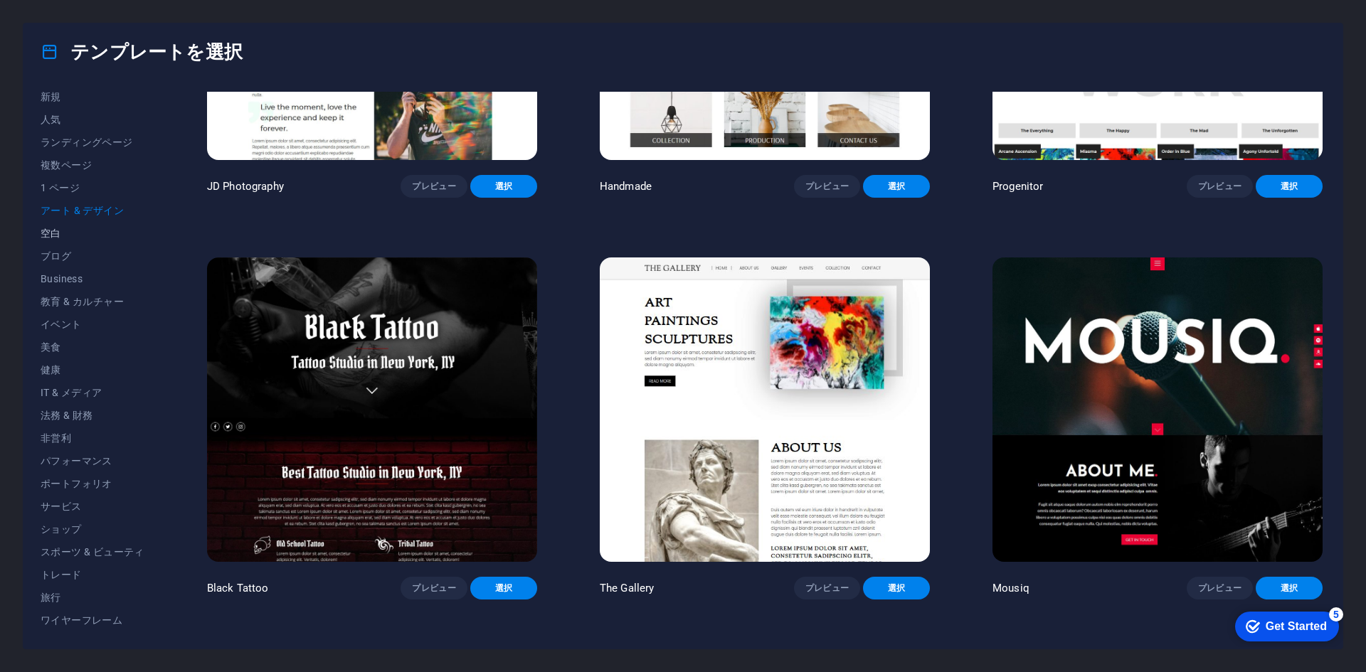
click at [62, 224] on button "空白" at bounding box center [93, 233] width 104 height 23
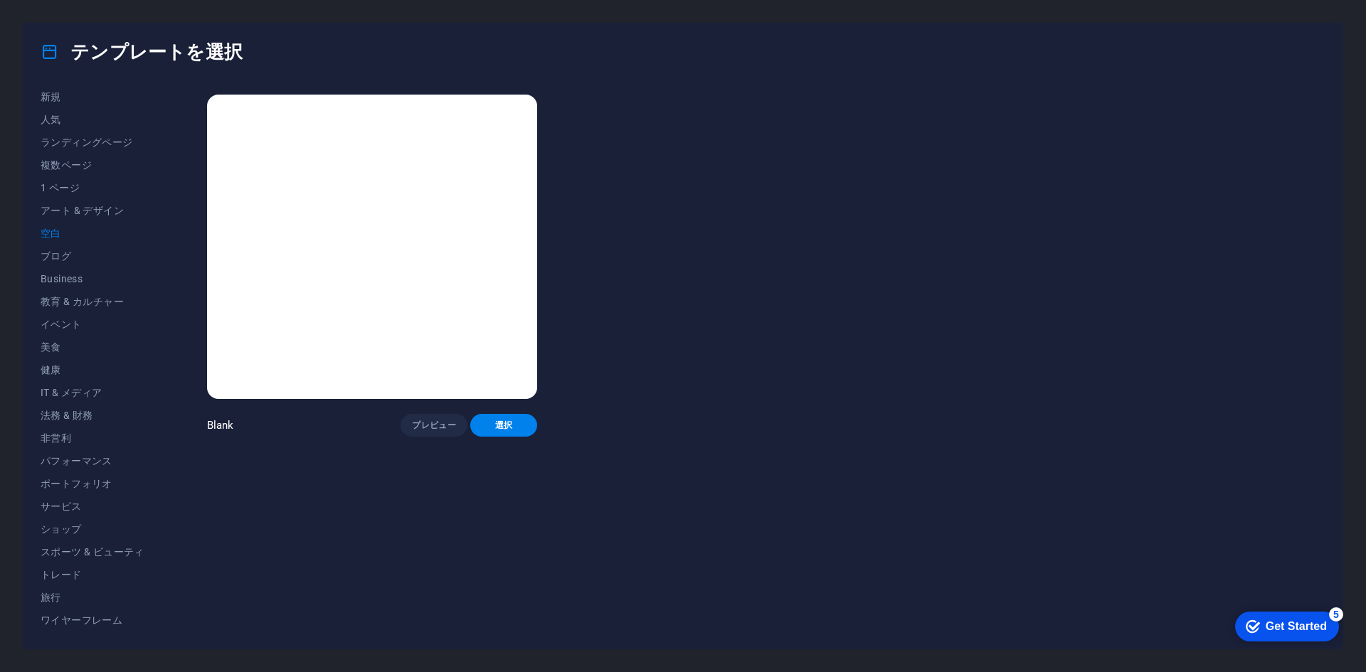
scroll to position [0, 0]
click at [68, 262] on span "ブログ" at bounding box center [93, 255] width 104 height 11
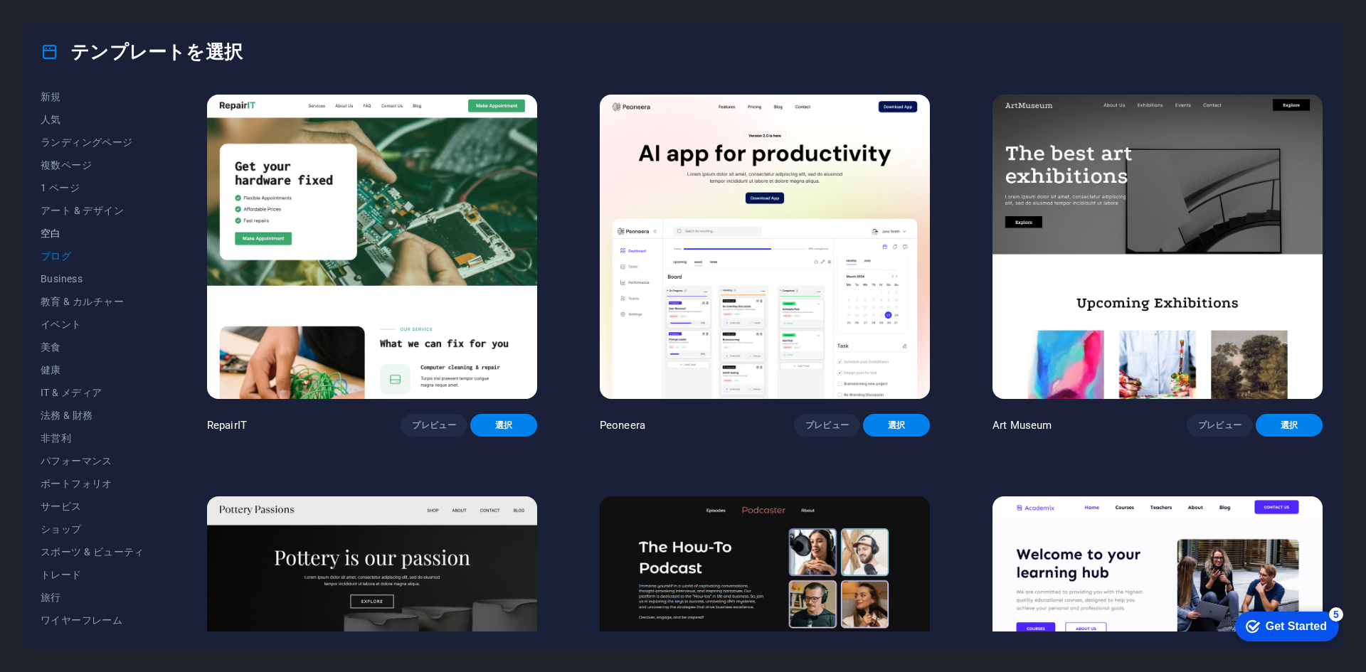
click at [66, 233] on span "空白" at bounding box center [93, 233] width 104 height 11
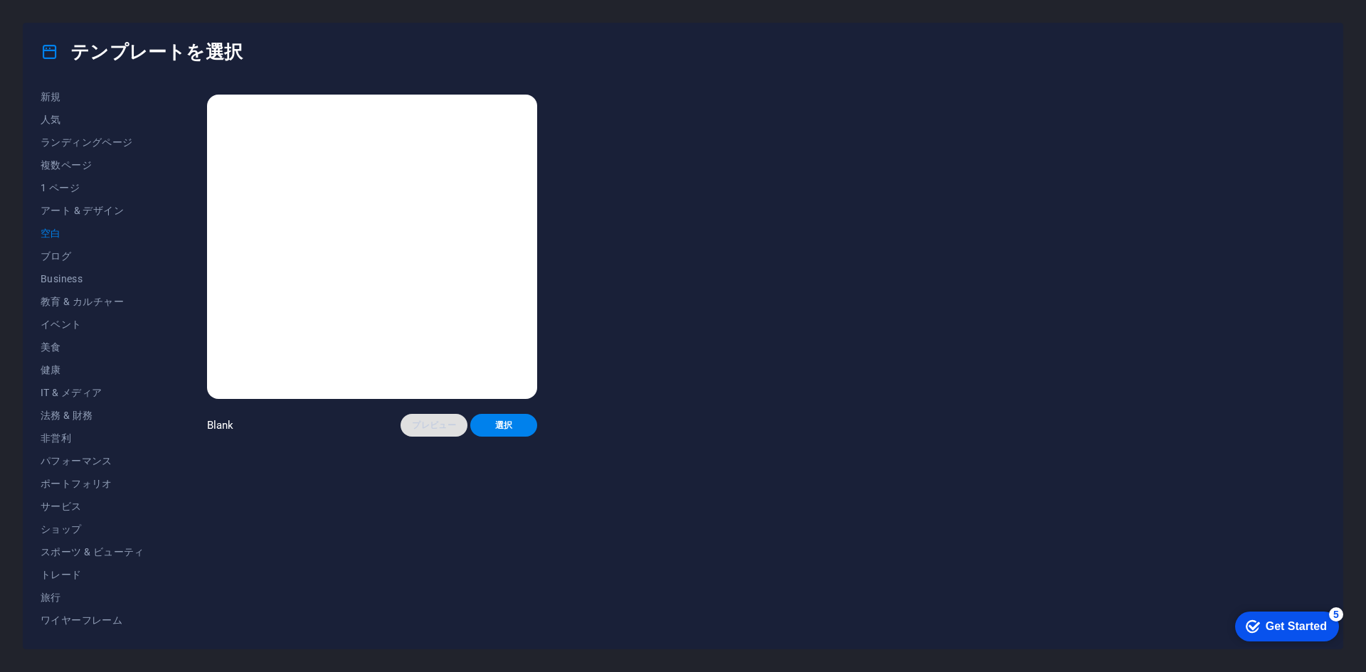
click at [415, 432] on button "プレビュー" at bounding box center [433, 425] width 67 height 23
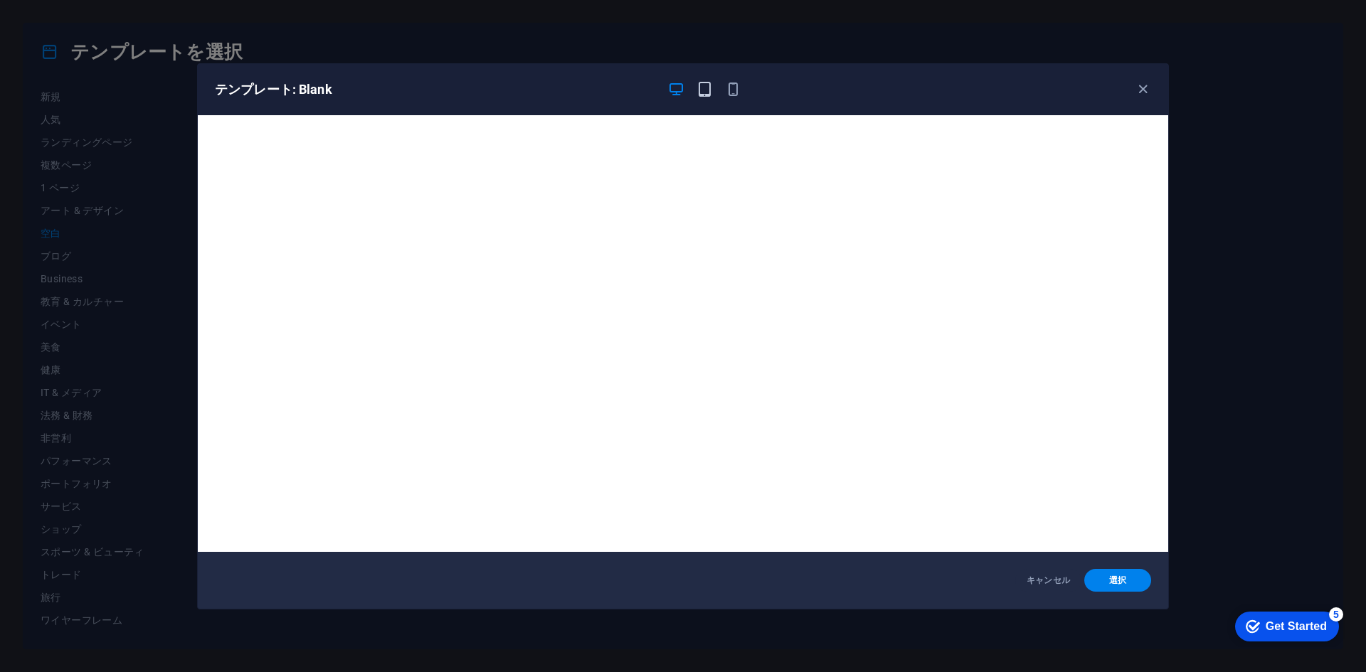
click at [695, 87] on div at bounding box center [704, 89] width 74 height 17
click at [706, 90] on icon "button" at bounding box center [704, 89] width 16 height 16
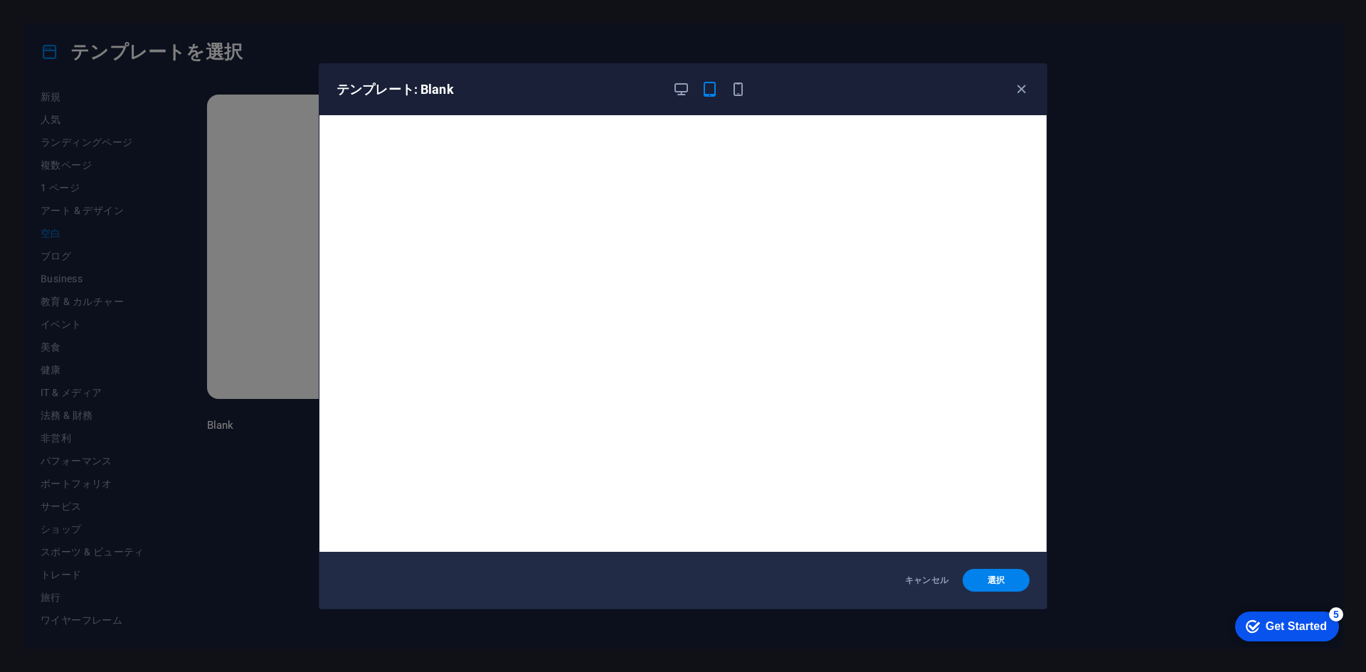
click at [738, 98] on div "テンプレート: Blank" at bounding box center [682, 89] width 727 height 51
click at [740, 92] on icon "button" at bounding box center [738, 89] width 16 height 16
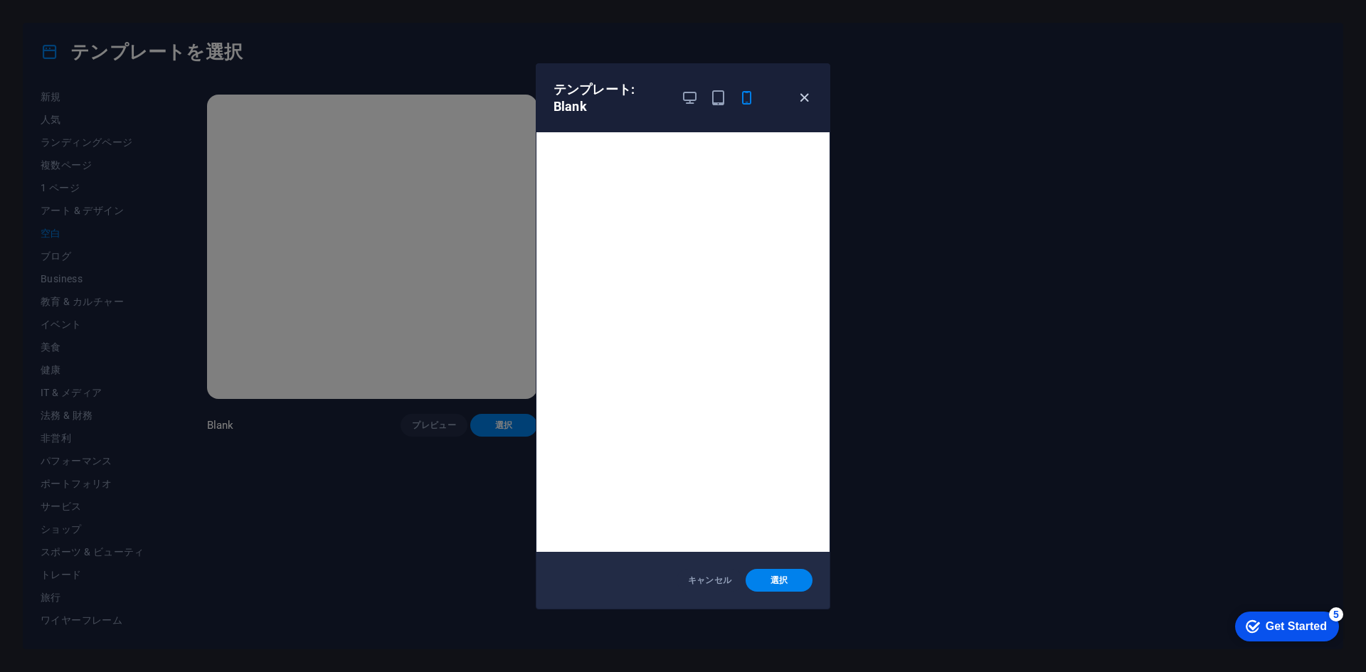
click at [805, 100] on icon "button" at bounding box center [804, 98] width 16 height 16
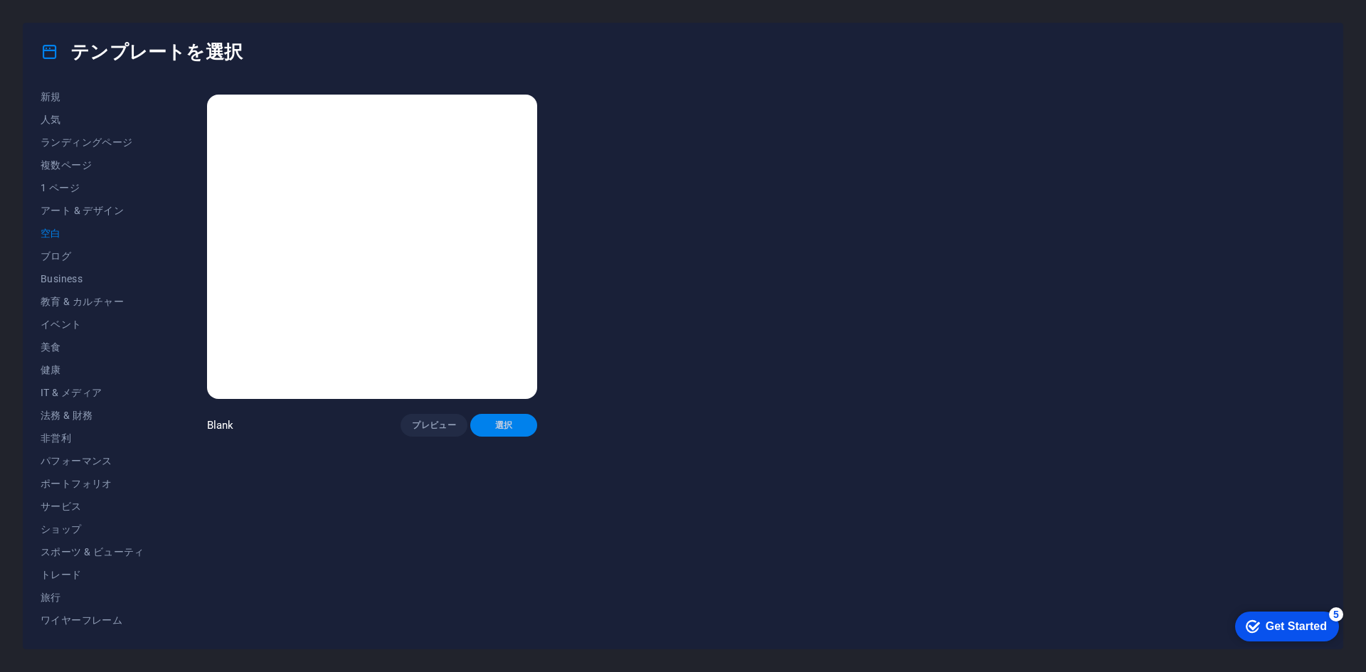
click at [496, 430] on button "選択" at bounding box center [503, 425] width 67 height 23
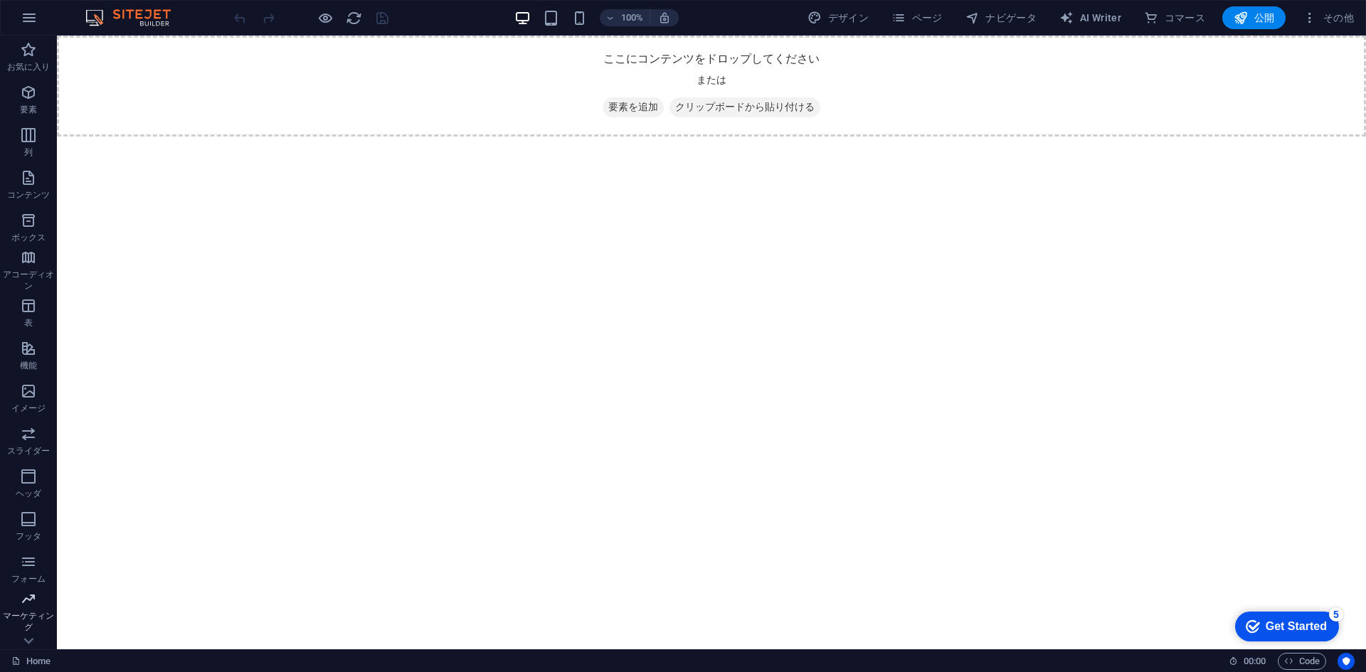
click at [26, 604] on icon "button" at bounding box center [28, 598] width 17 height 17
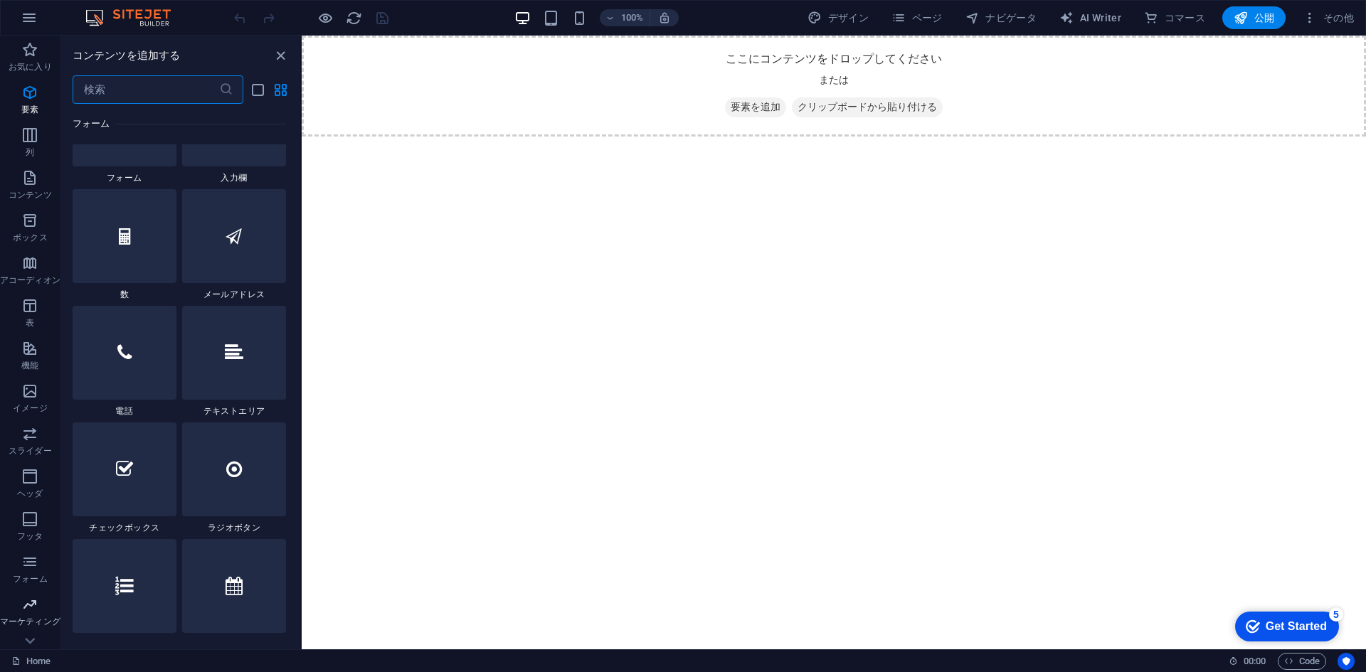
scroll to position [11586, 0]
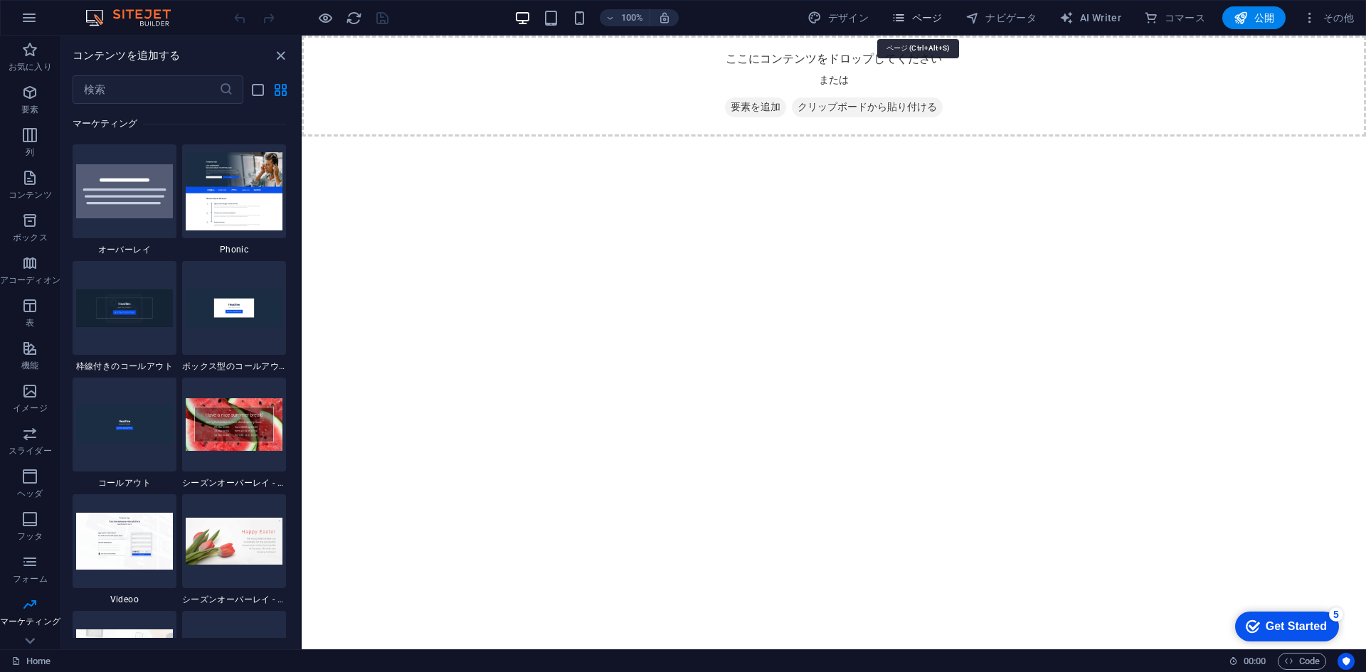
click at [930, 16] on span "ページ" at bounding box center [916, 18] width 51 height 14
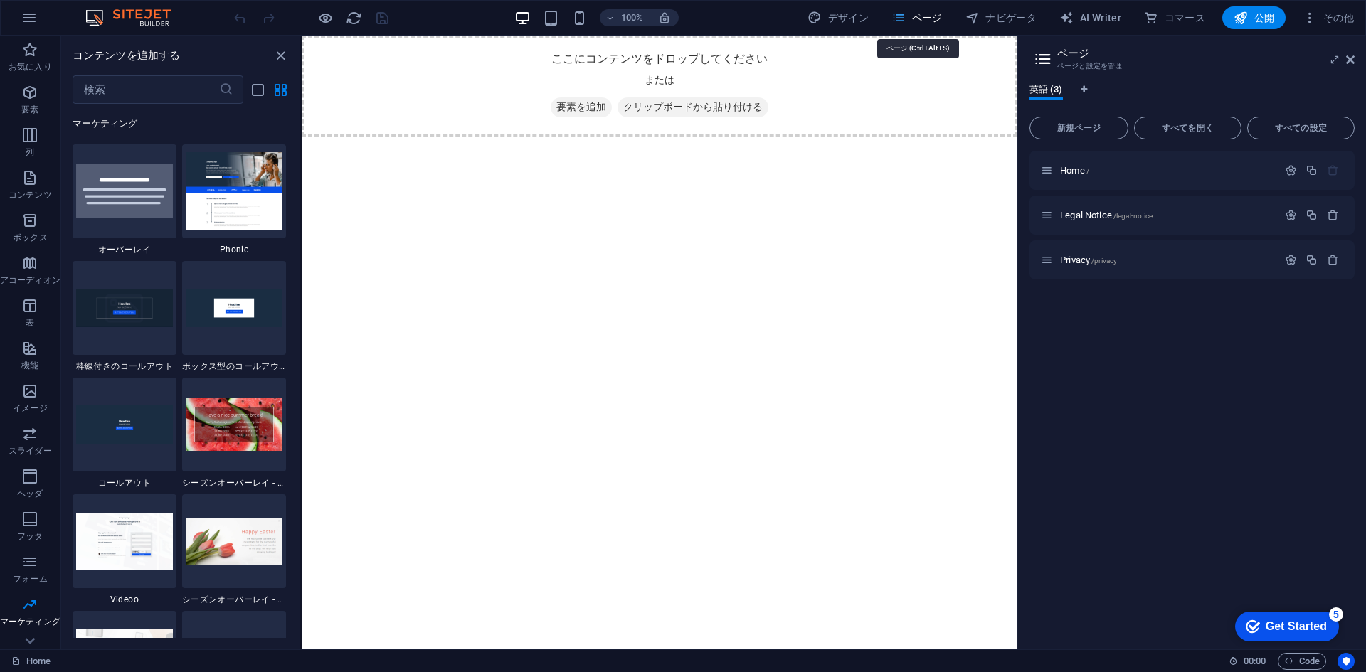
click at [920, 16] on span "ページ" at bounding box center [916, 18] width 51 height 14
click at [1351, 56] on icon at bounding box center [1350, 59] width 9 height 11
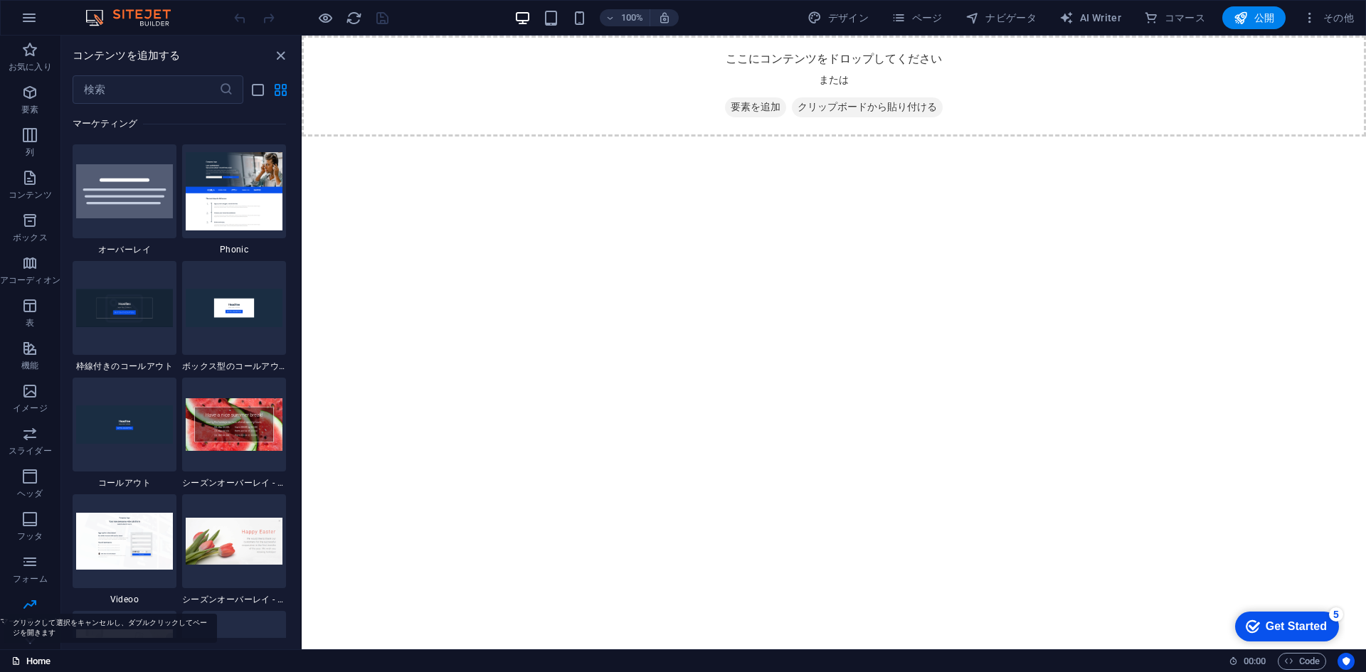
click at [33, 662] on link "Home" at bounding box center [30, 661] width 39 height 17
click at [31, 54] on icon at bounding box center [30, 44] width 20 height 20
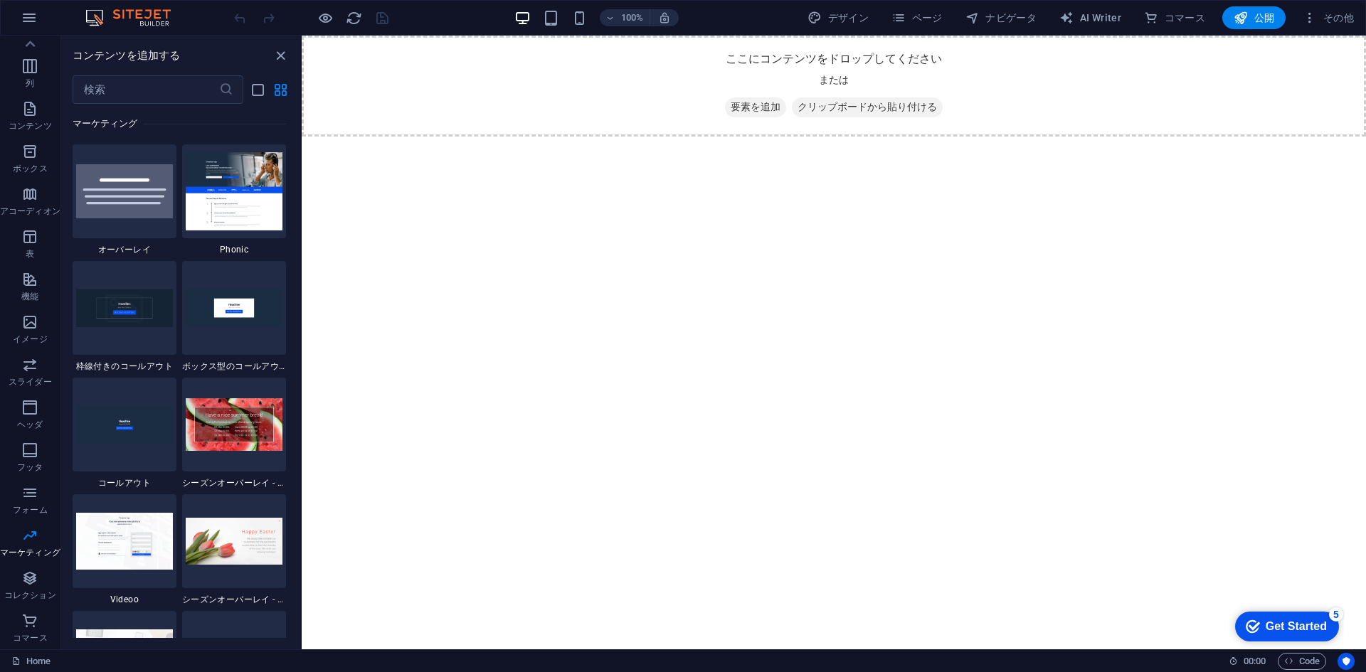
click at [31, 644] on span "コマース" at bounding box center [30, 629] width 60 height 34
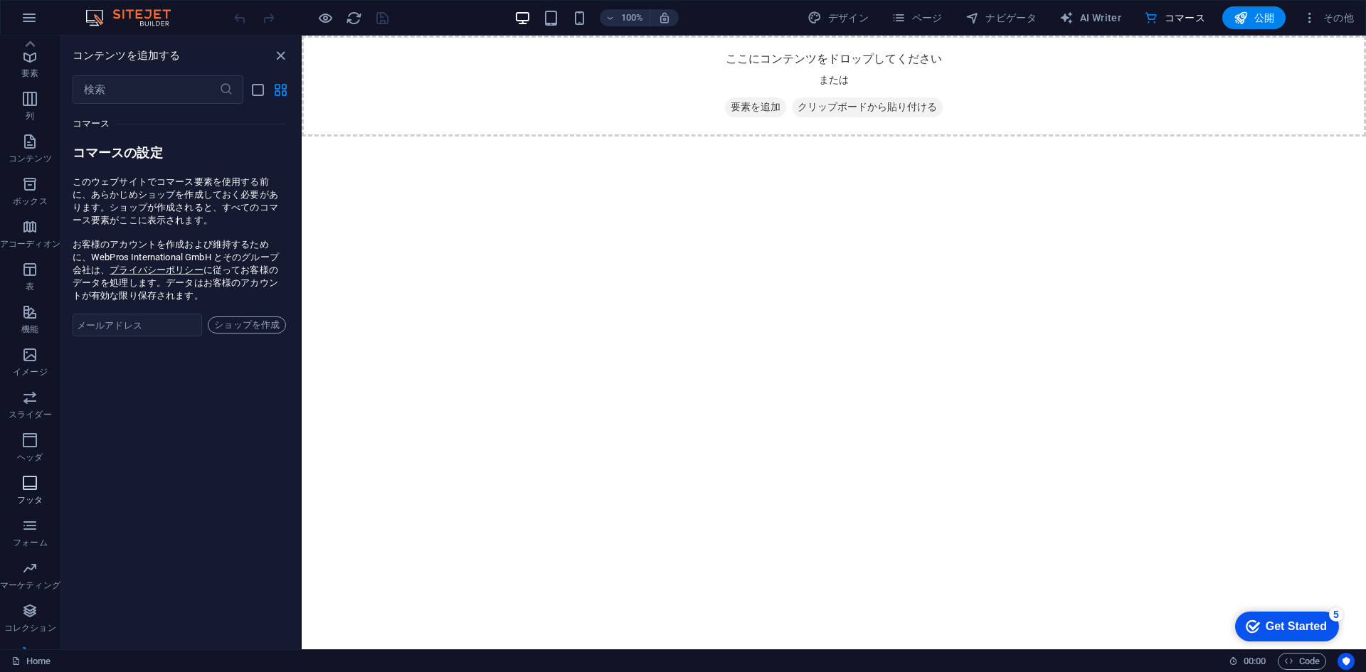
scroll to position [0, 0]
click at [27, 21] on icon "button" at bounding box center [29, 17] width 17 height 17
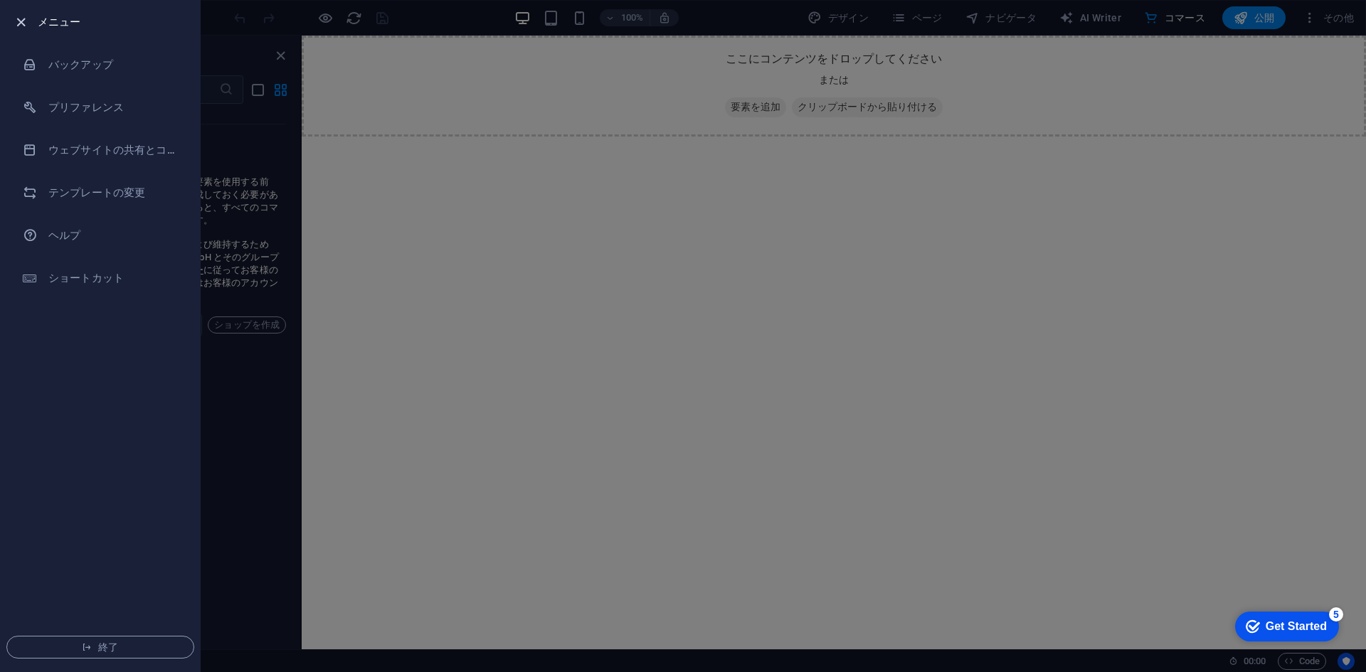
click at [27, 17] on icon "button" at bounding box center [21, 22] width 16 height 16
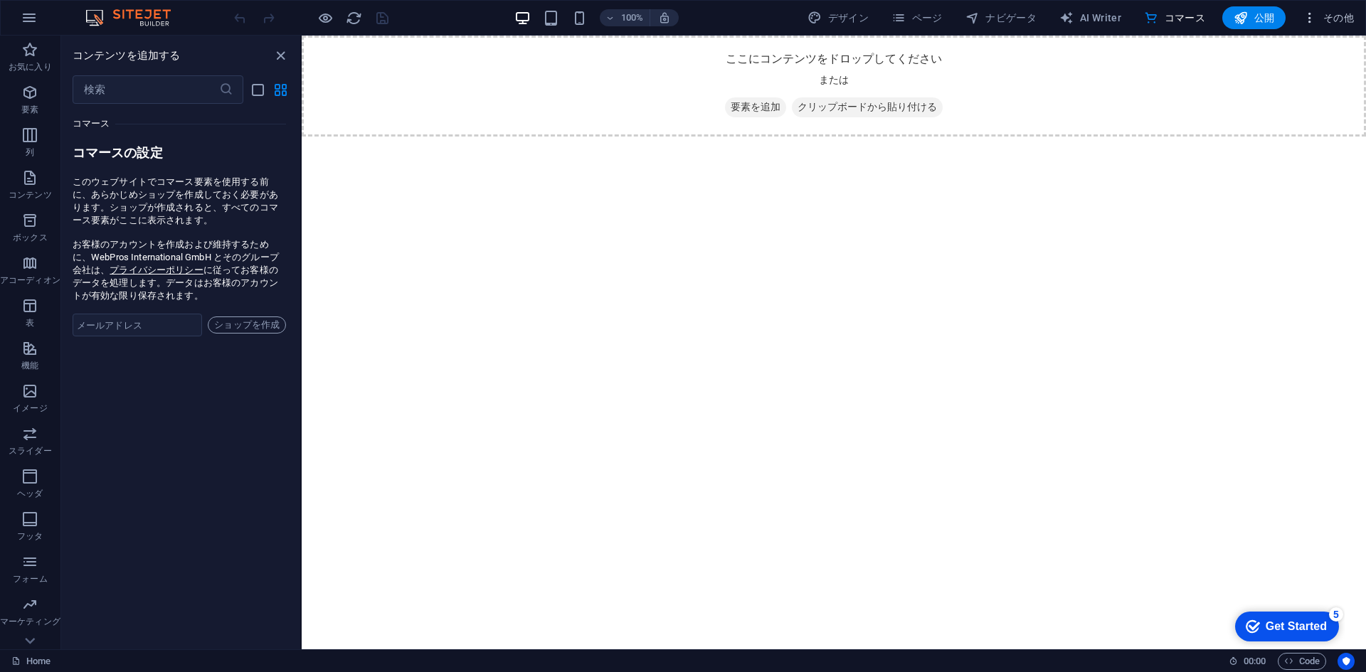
click at [1332, 9] on button "その他" at bounding box center [1328, 17] width 63 height 23
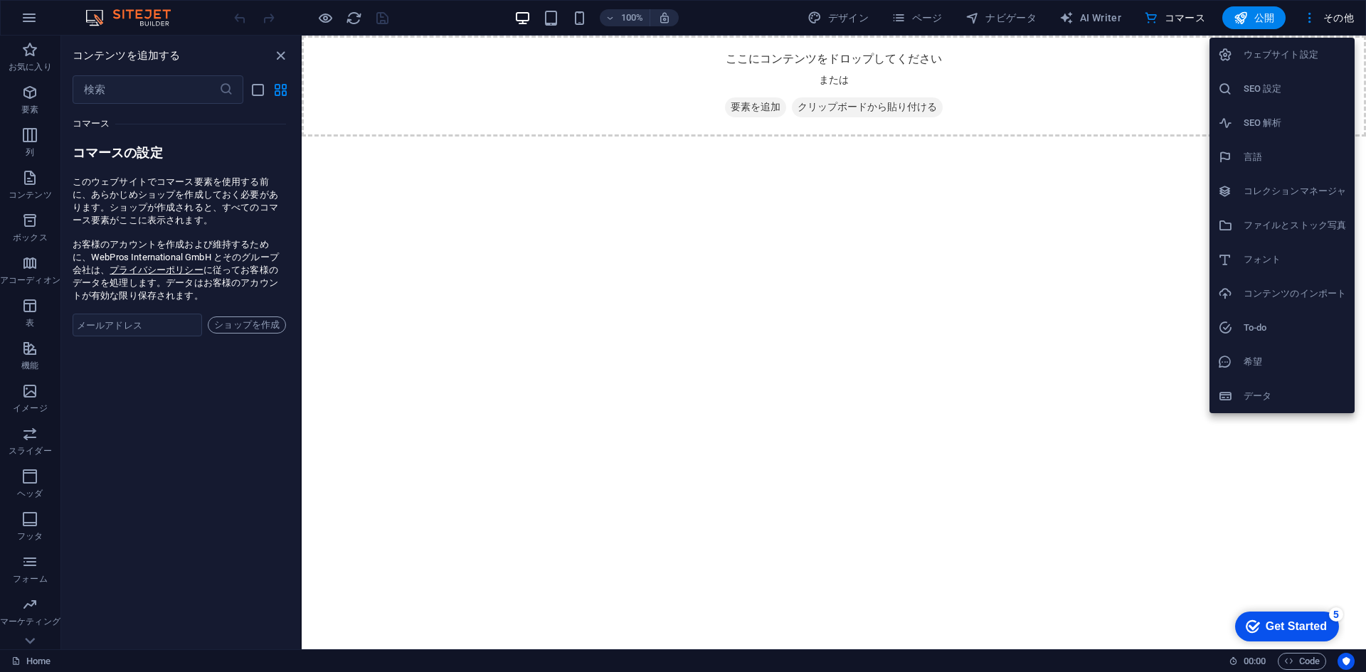
click at [1236, 63] on li "ウェブサイト設定" at bounding box center [1281, 55] width 145 height 34
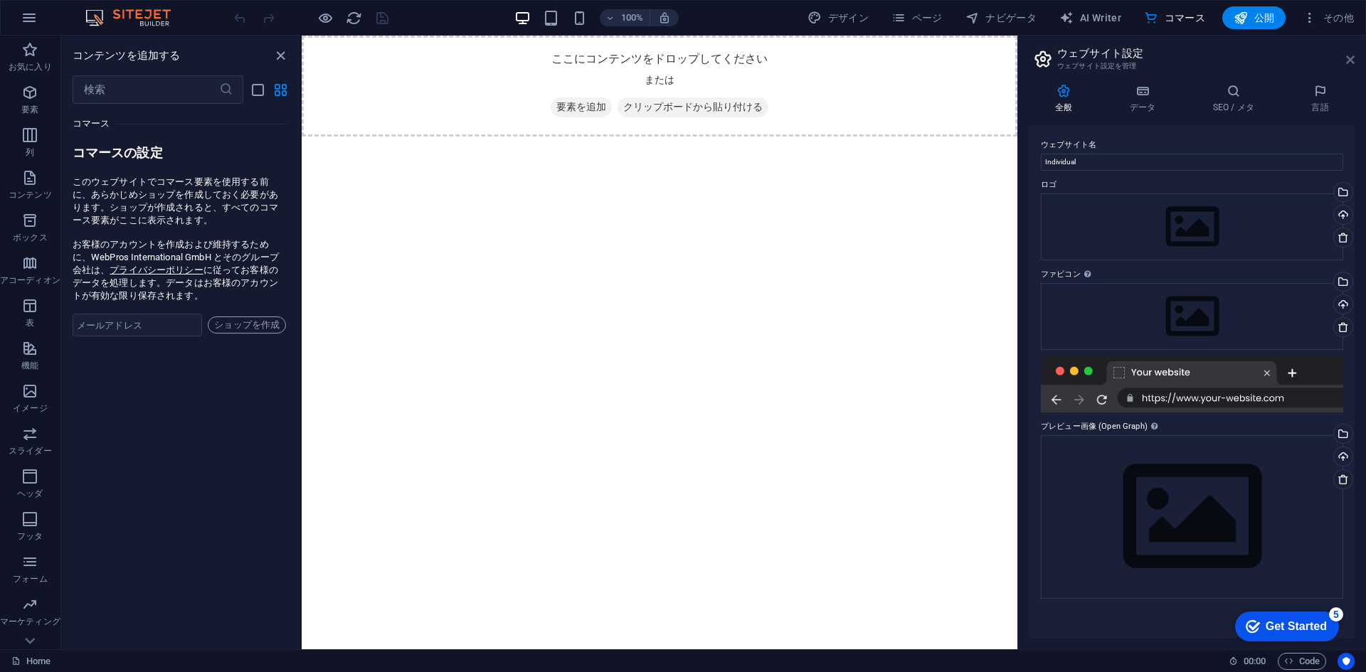
click at [1349, 58] on icon at bounding box center [1350, 59] width 9 height 11
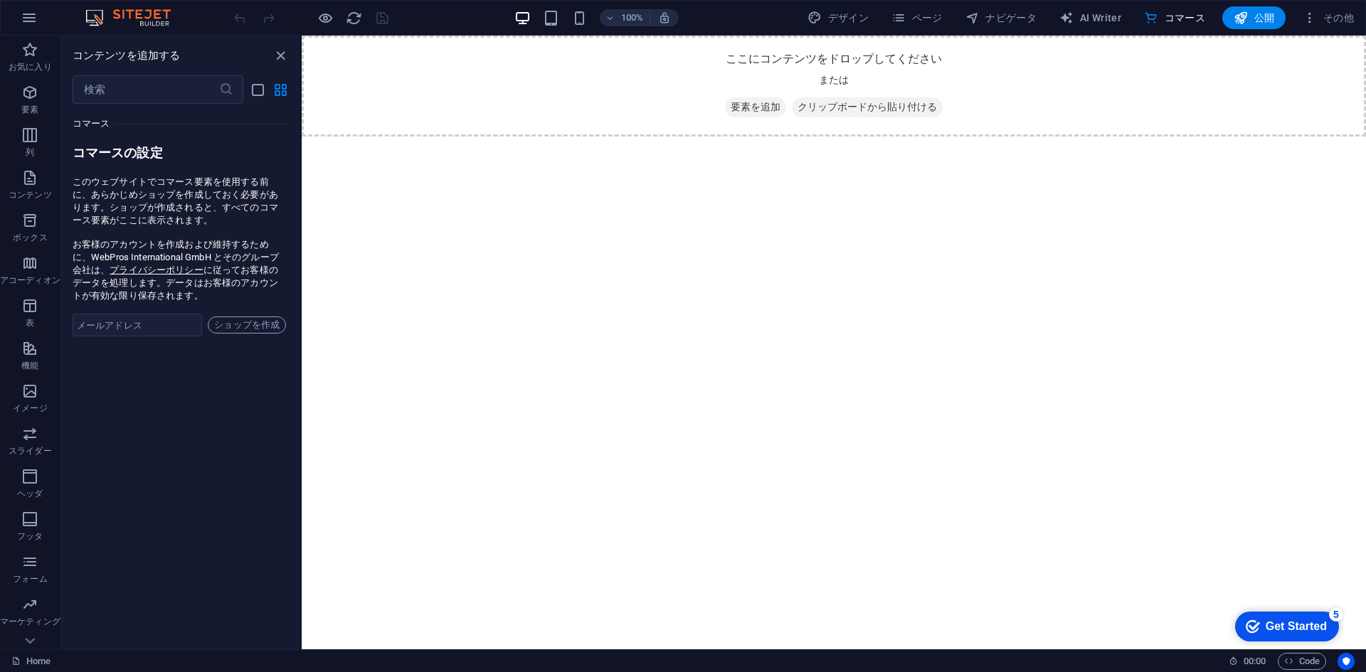
click at [1257, 622] on div "checkmark Get Started 5" at bounding box center [1286, 627] width 81 height 14
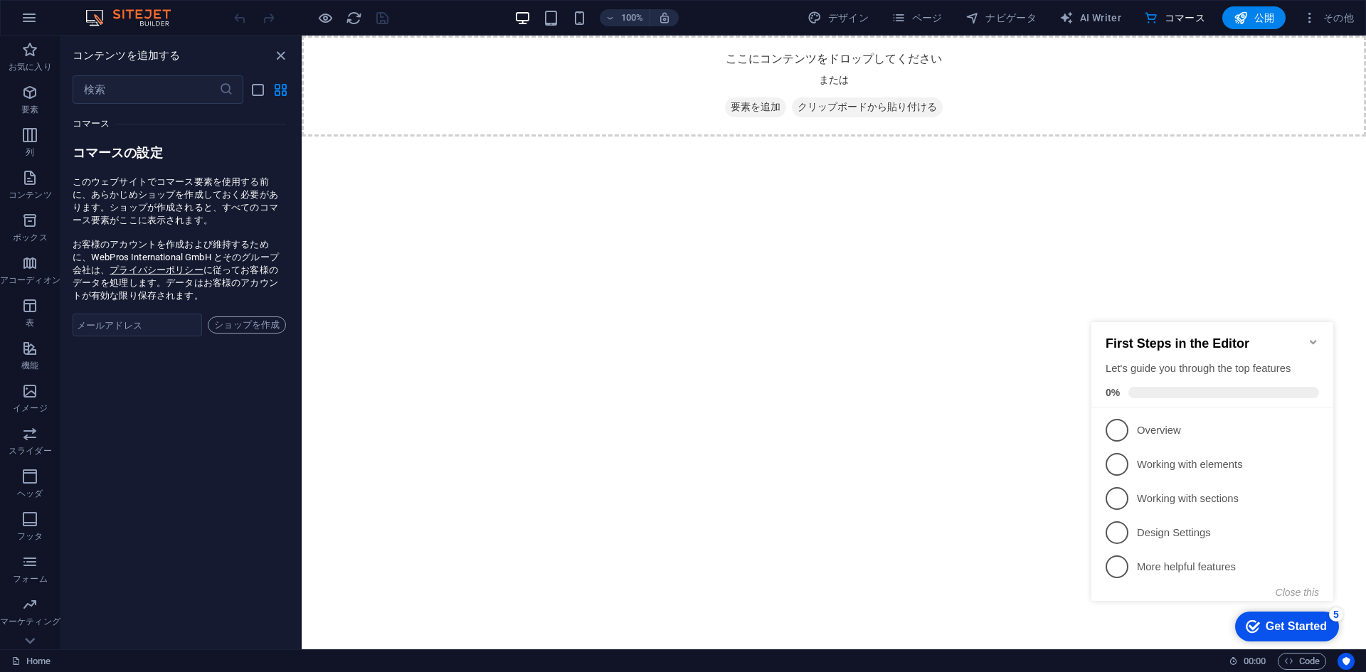
click at [1257, 622] on div "checkmark Get Started 5" at bounding box center [1286, 627] width 81 height 14
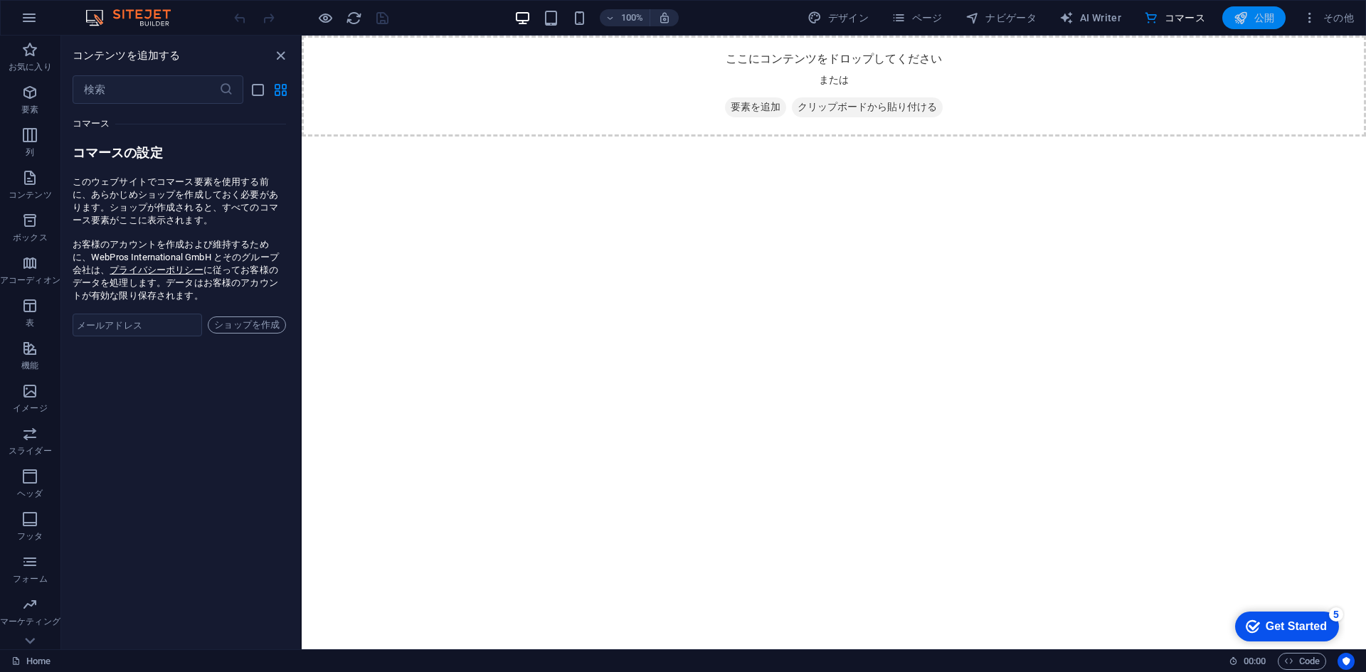
click at [1265, 22] on span "公開" at bounding box center [1253, 18] width 41 height 14
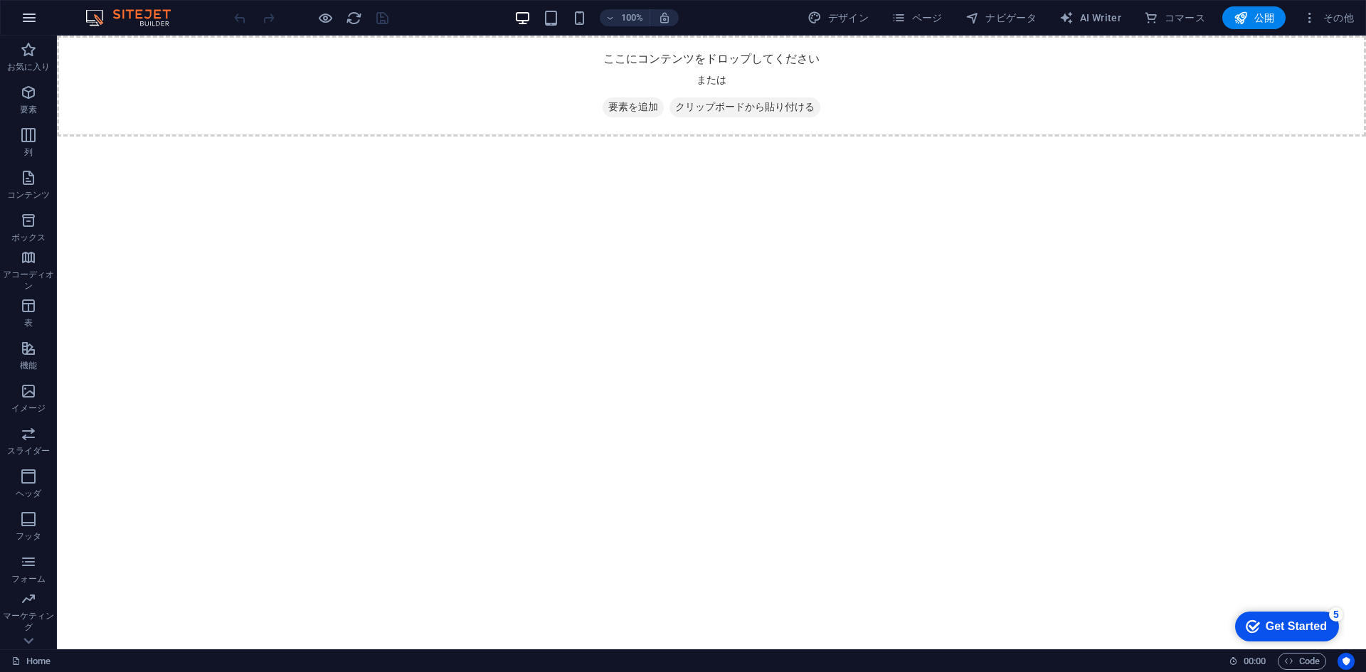
click at [33, 26] on icon "button" at bounding box center [29, 17] width 17 height 17
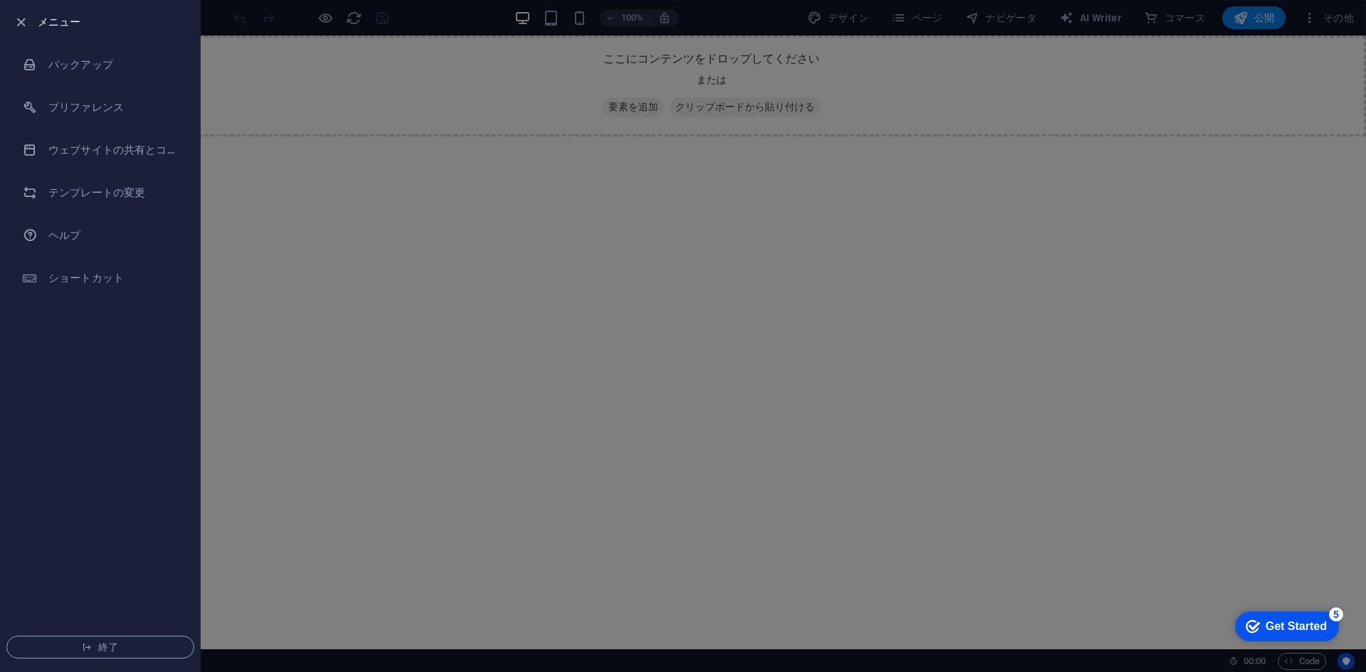
click at [230, 169] on div at bounding box center [683, 336] width 1366 height 672
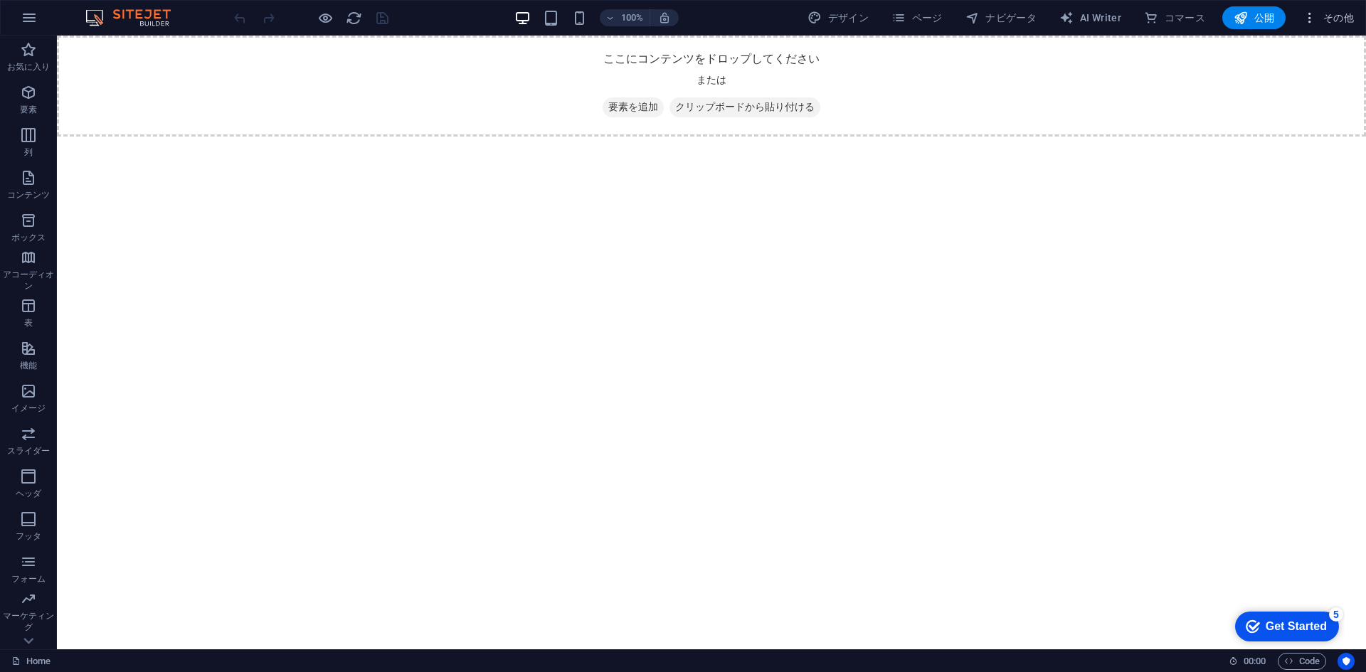
click at [1343, 12] on span "その他" at bounding box center [1327, 18] width 51 height 14
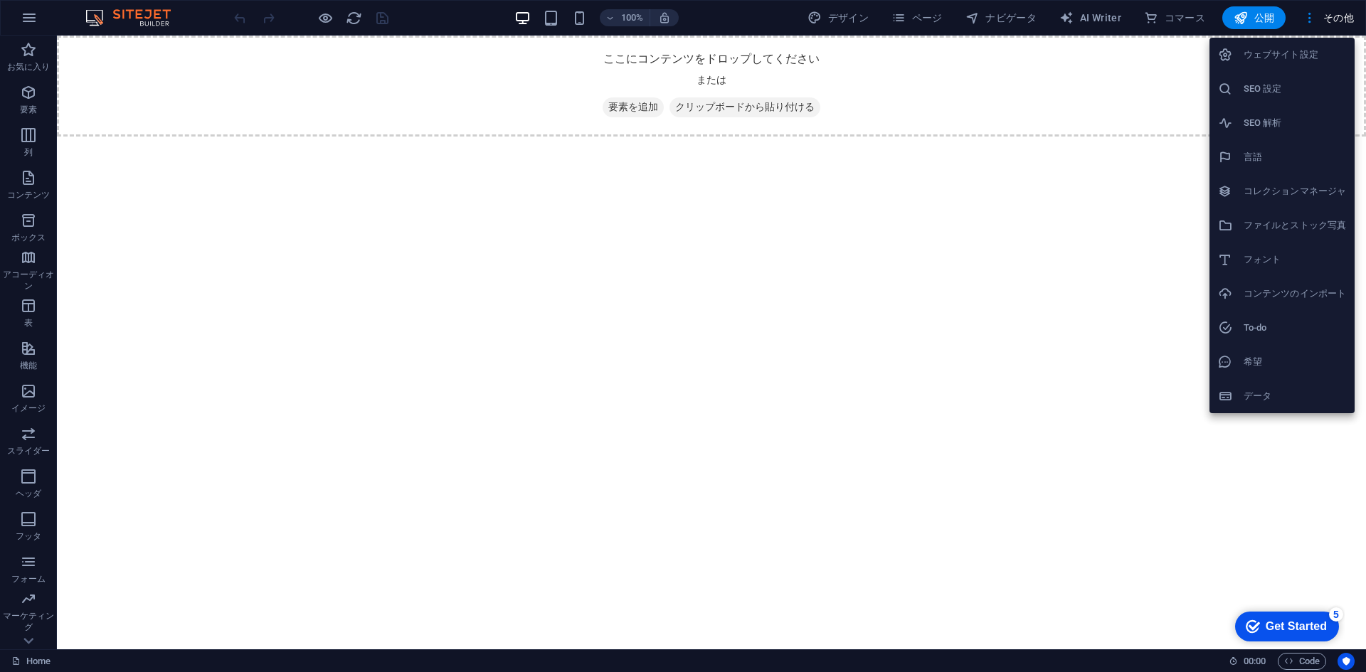
click at [1137, 250] on div at bounding box center [683, 336] width 1366 height 672
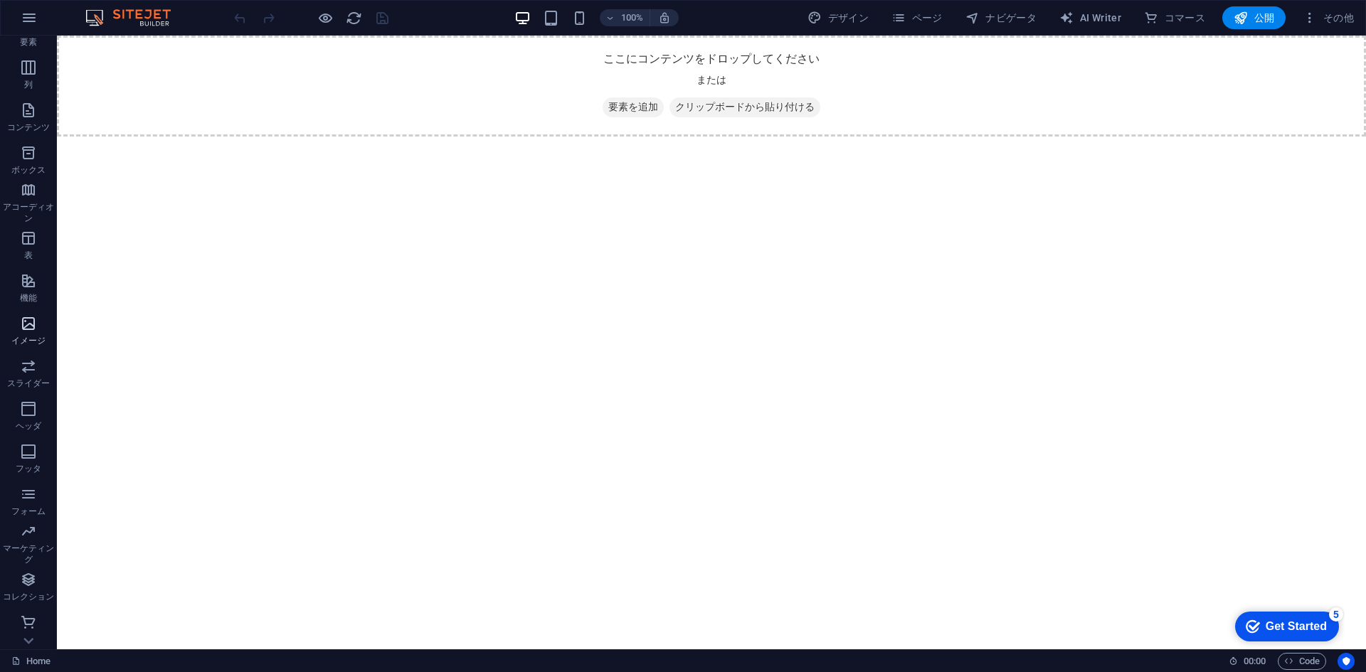
scroll to position [69, 0]
click at [33, 8] on button "button" at bounding box center [29, 18] width 34 height 34
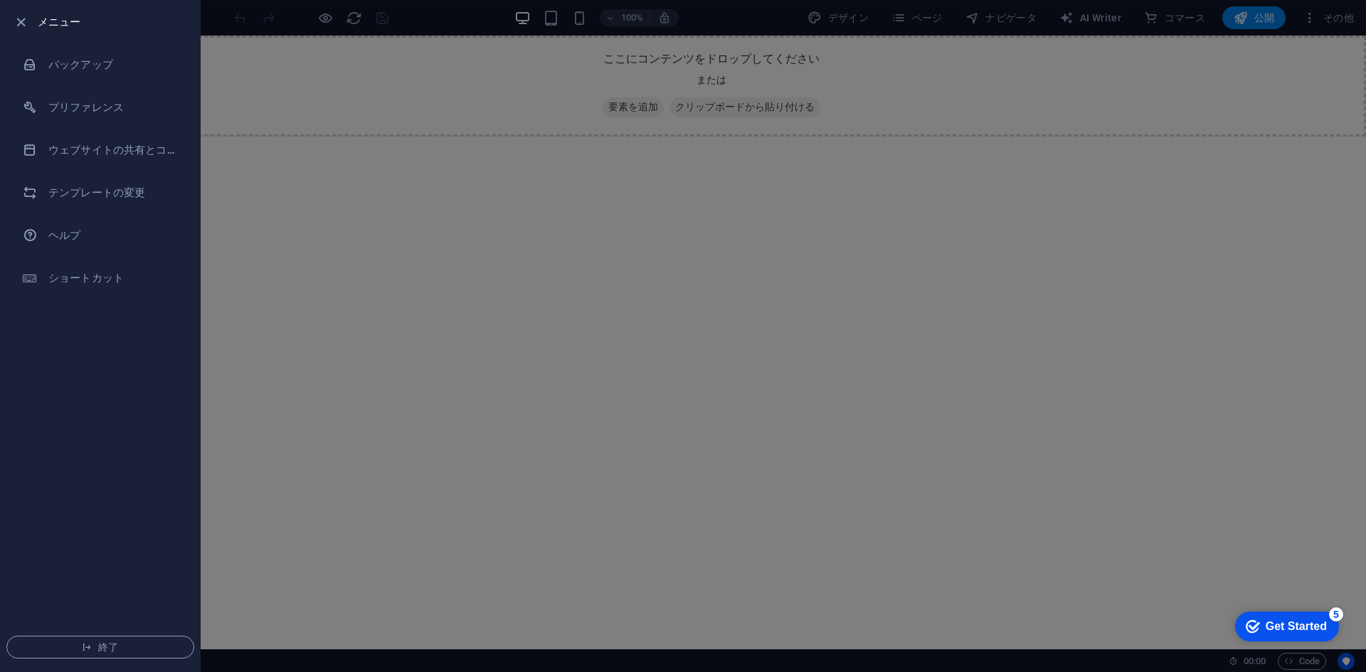
click at [238, 282] on div at bounding box center [683, 336] width 1366 height 672
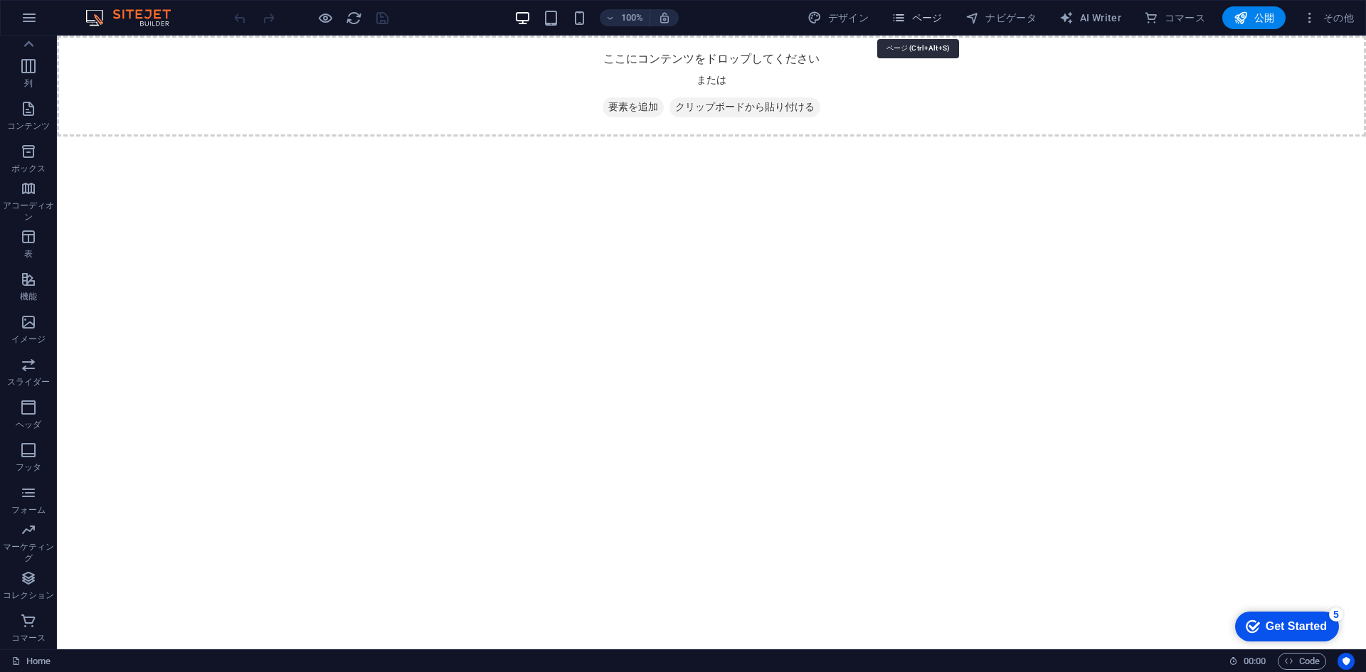
click at [904, 11] on icon "button" at bounding box center [898, 18] width 14 height 14
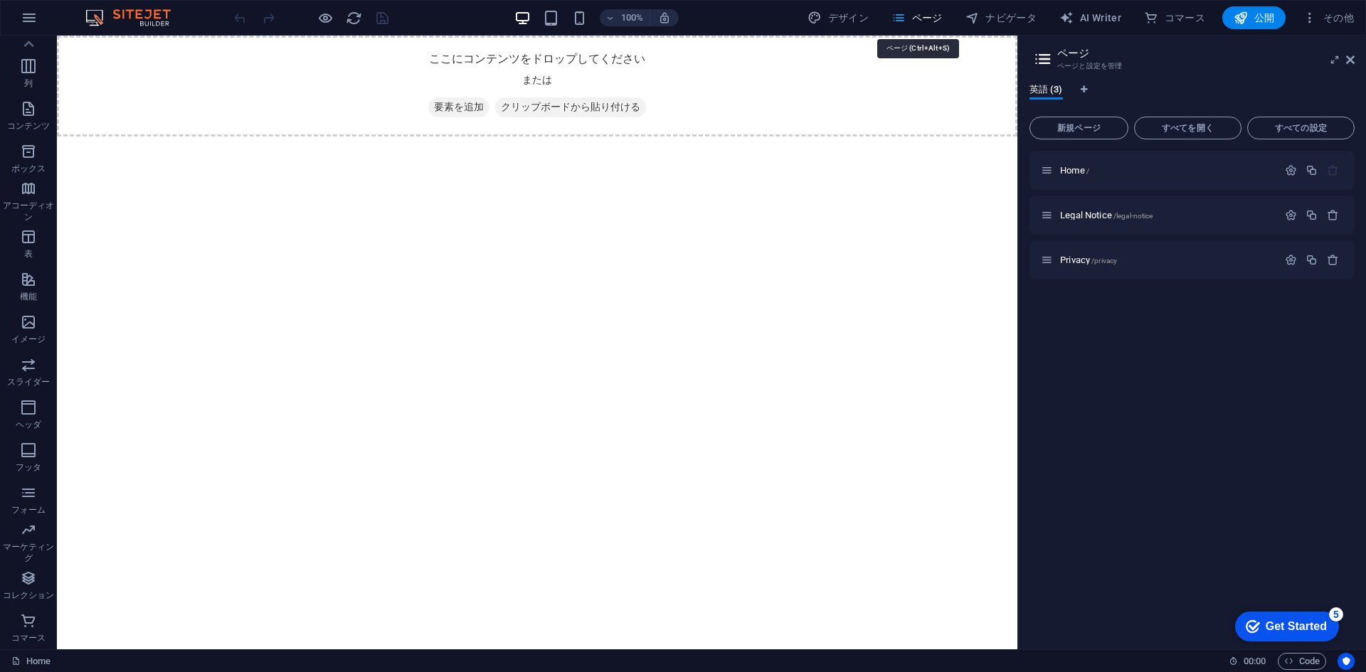
click at [904, 11] on icon "button" at bounding box center [898, 18] width 14 height 14
click at [942, 15] on span "ページ" at bounding box center [916, 18] width 51 height 14
click at [920, 137] on html "Skip to main content ここにコンテンツをドロップしてください または 要素を追加 クリップボードから貼り付ける" at bounding box center [537, 86] width 960 height 101
click at [1351, 9] on button "その他" at bounding box center [1328, 17] width 63 height 23
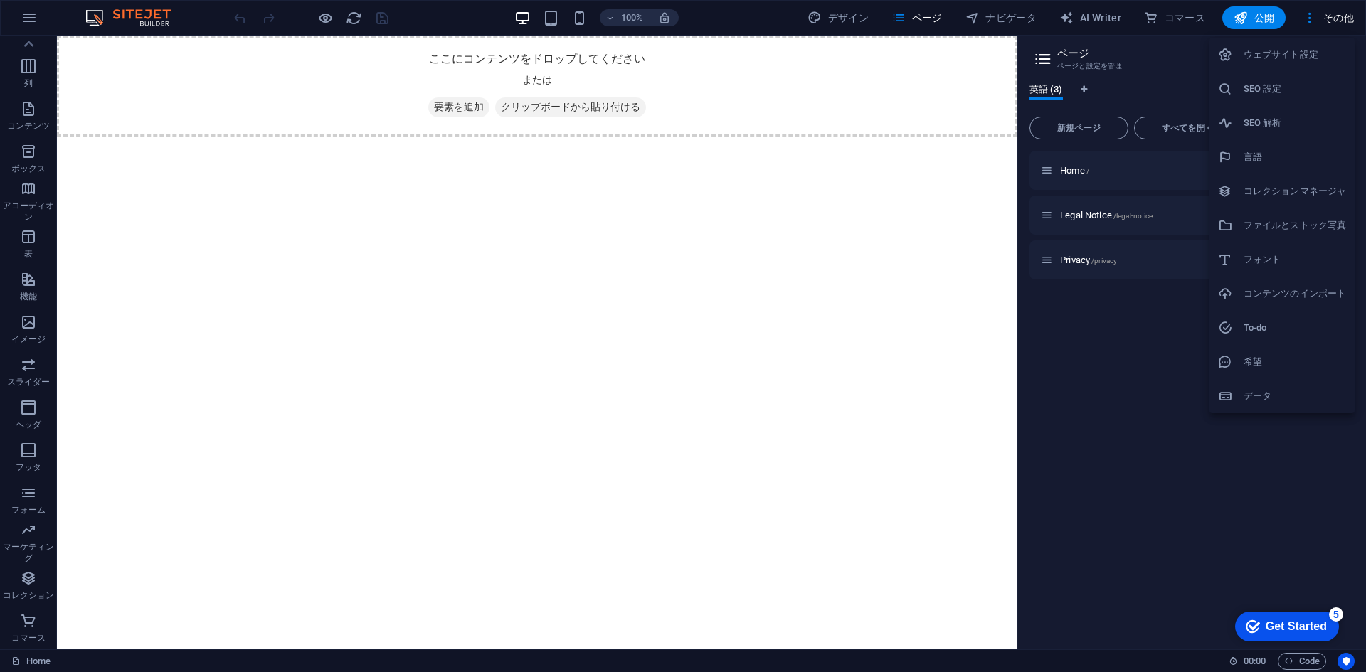
click at [839, 327] on div at bounding box center [683, 336] width 1366 height 672
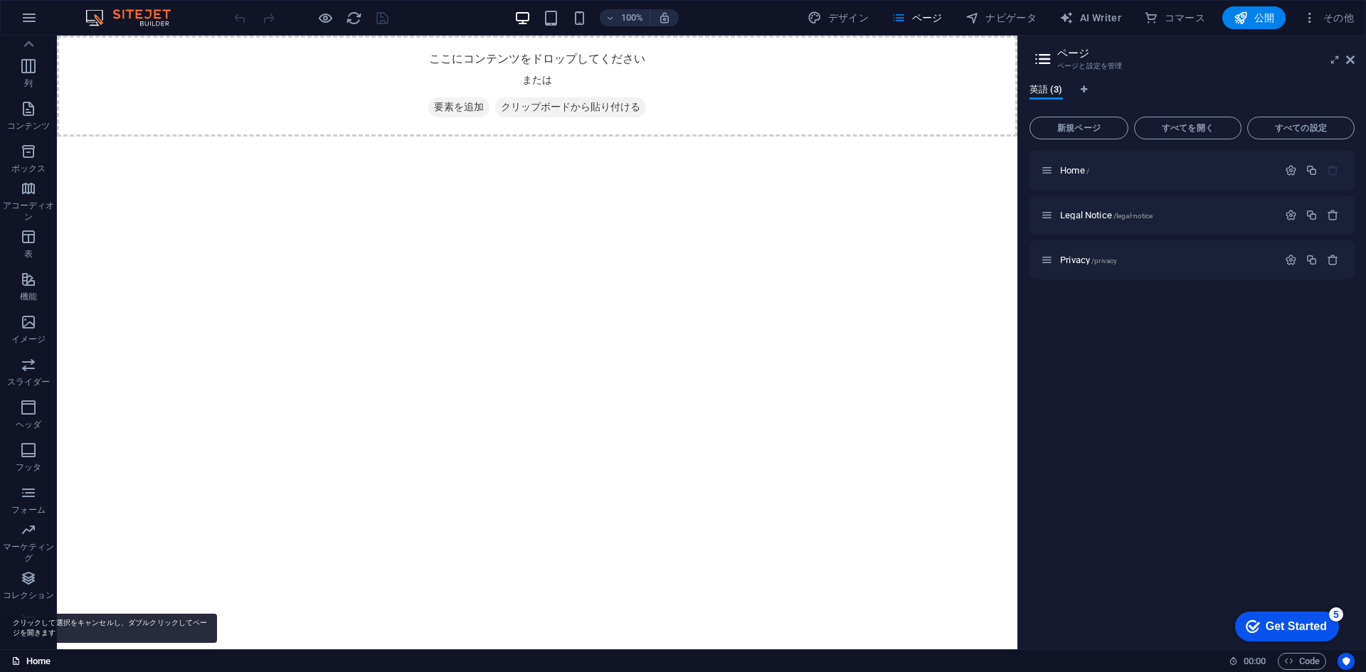
click at [36, 662] on link "Home" at bounding box center [30, 661] width 39 height 17
click at [88, 19] on img at bounding box center [135, 17] width 107 height 17
click at [14, 26] on button "button" at bounding box center [29, 18] width 34 height 34
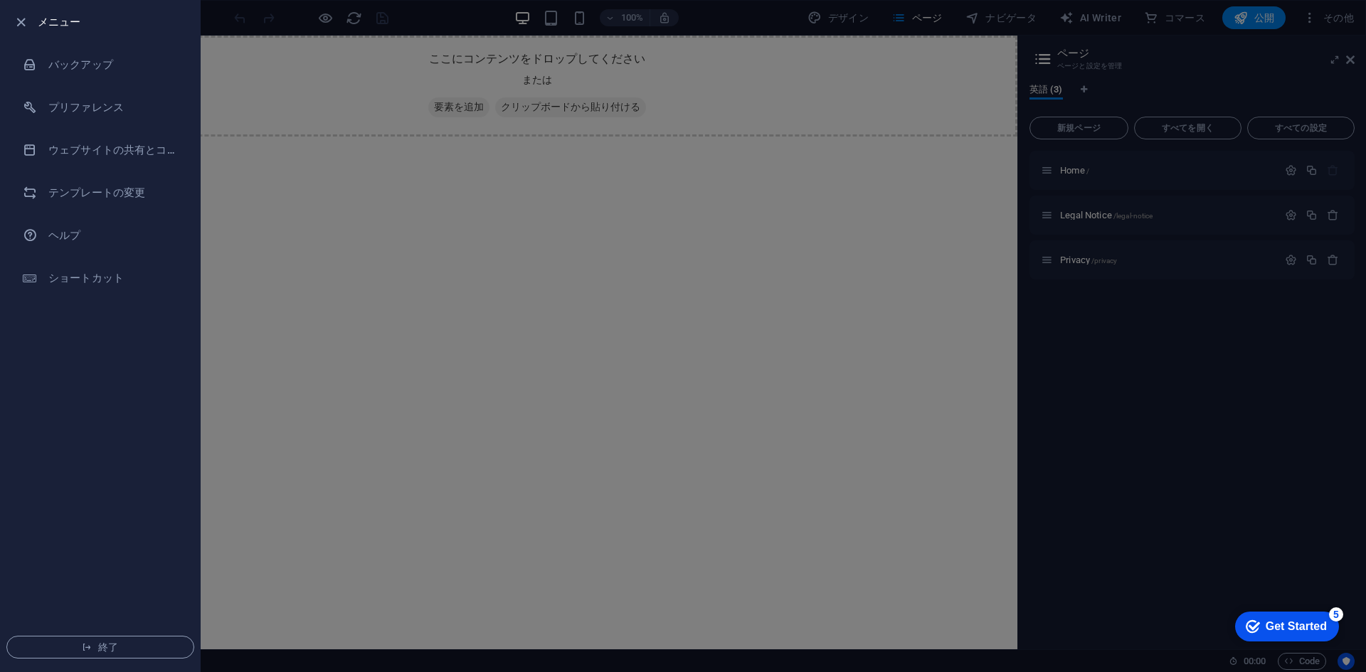
click at [269, 249] on div at bounding box center [683, 336] width 1366 height 672
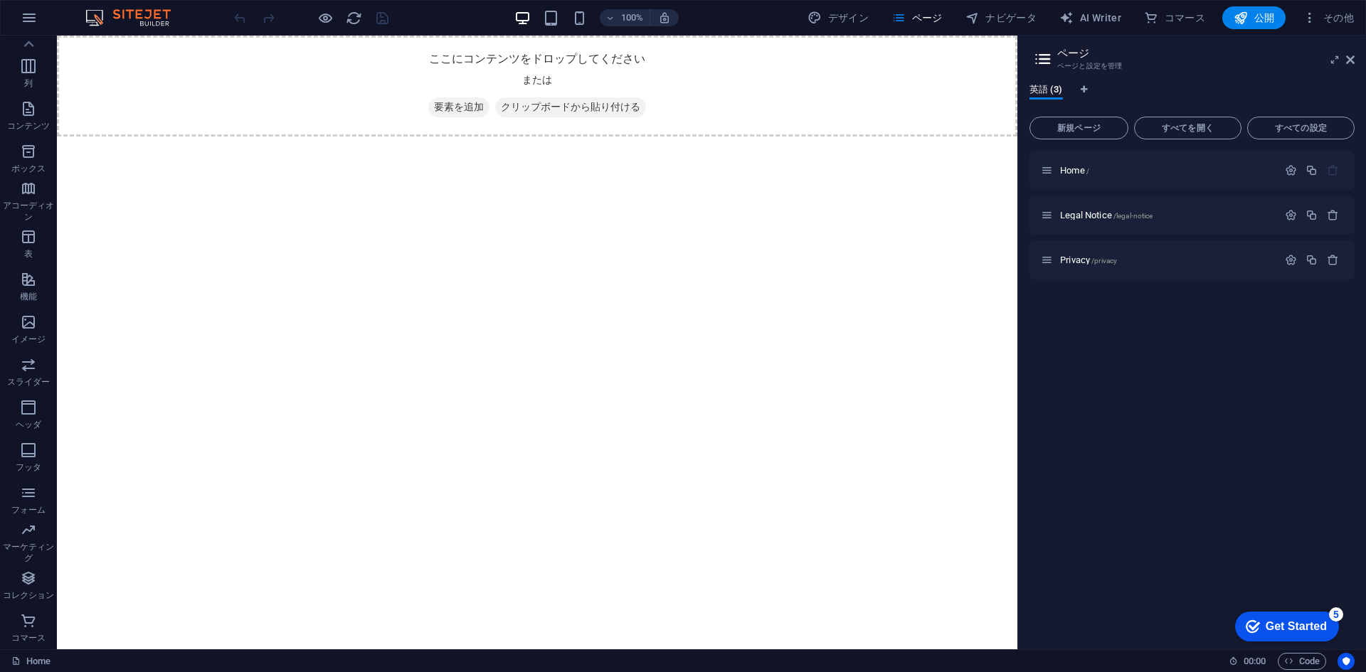
click at [1254, 616] on div "checkmark Get Started 5" at bounding box center [1287, 627] width 104 height 30
